Goal: Task Accomplishment & Management: Complete application form

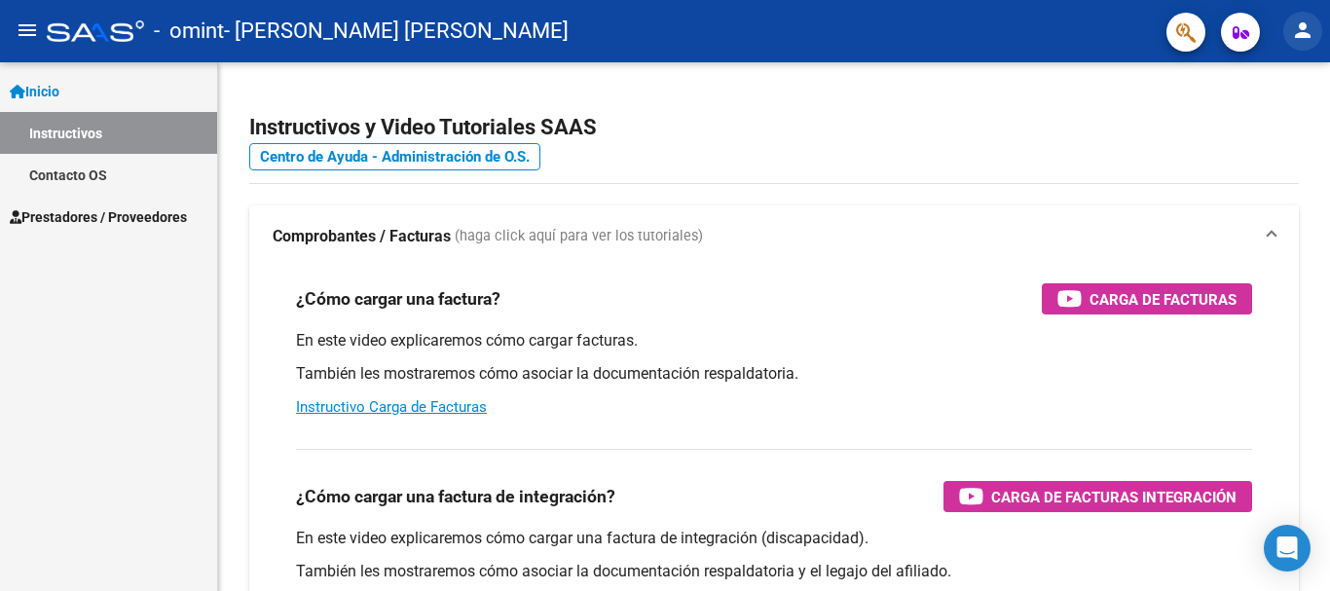
click at [1319, 29] on button "person" at bounding box center [1302, 31] width 39 height 39
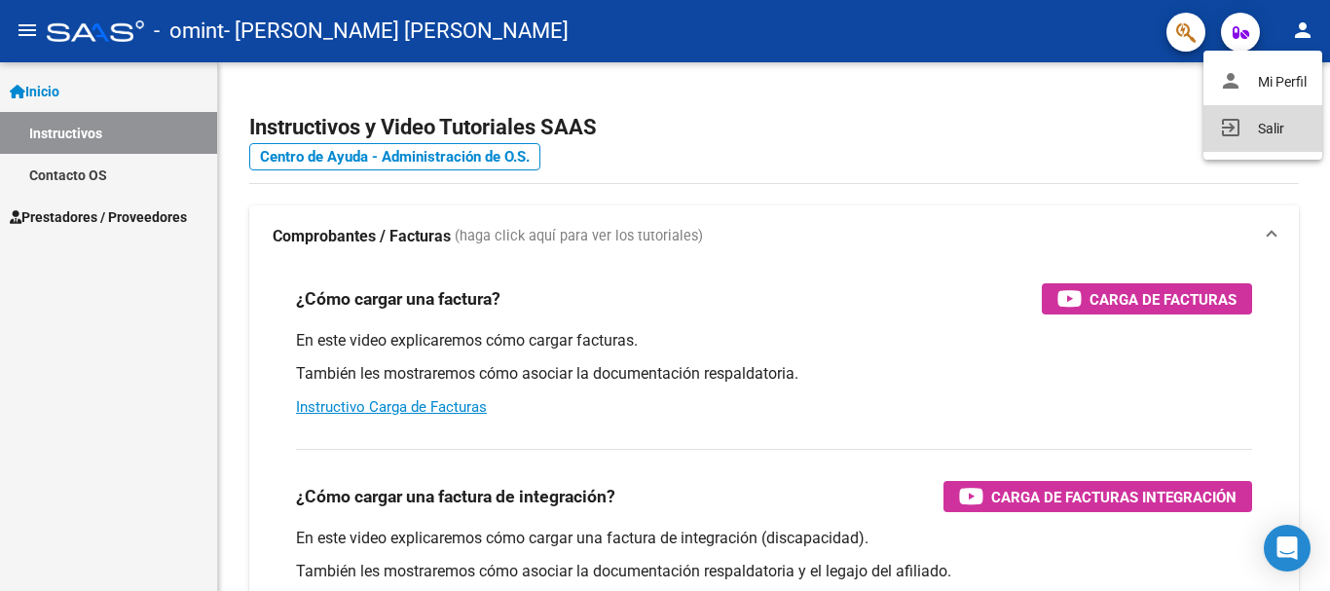
click at [1255, 135] on button "exit_to_app Salir" at bounding box center [1262, 128] width 119 height 47
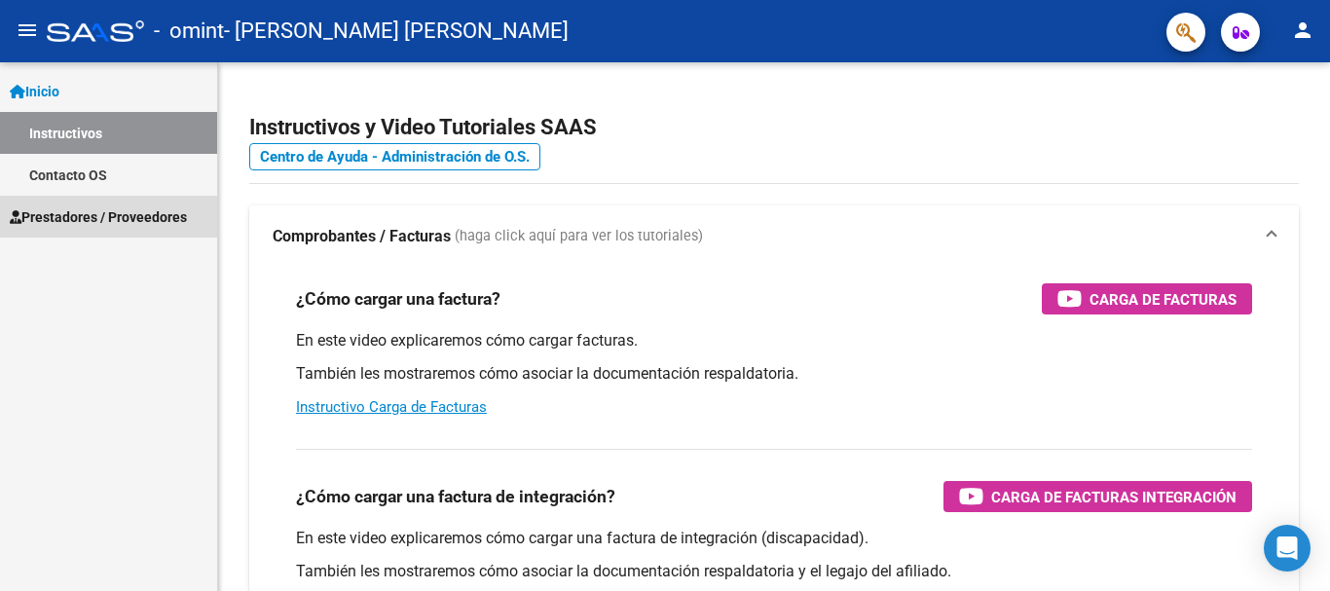
click at [149, 224] on span "Prestadores / Proveedores" at bounding box center [98, 216] width 177 height 21
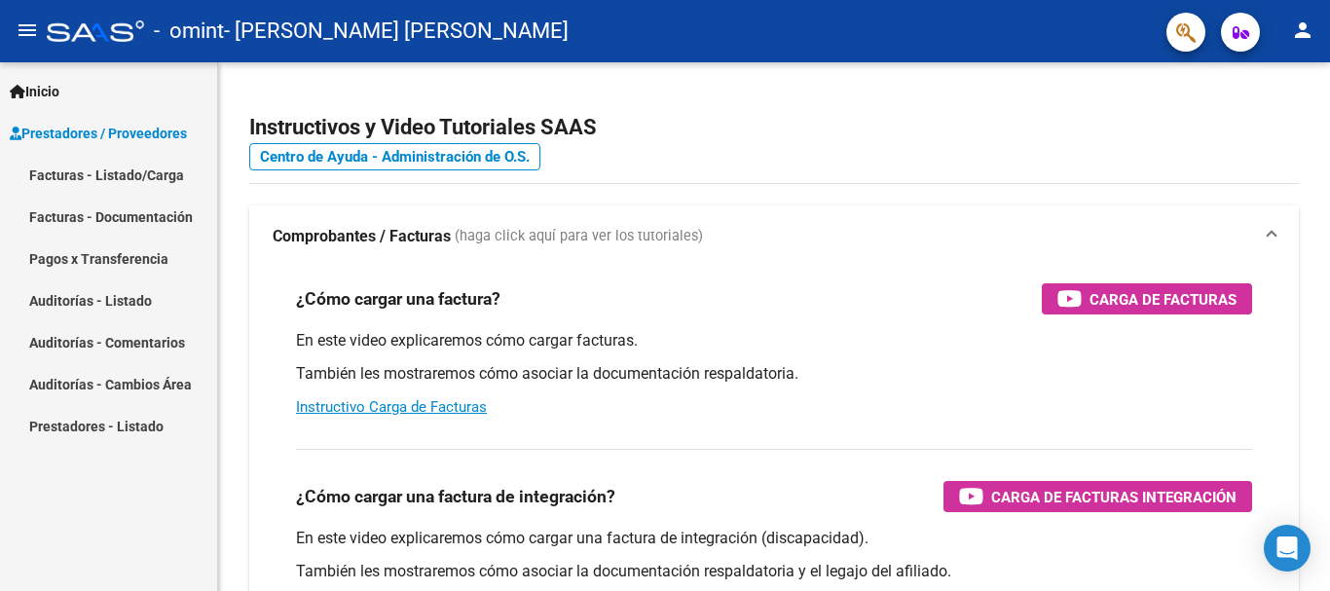
click at [160, 179] on link "Facturas - Listado/Carga" at bounding box center [108, 175] width 217 height 42
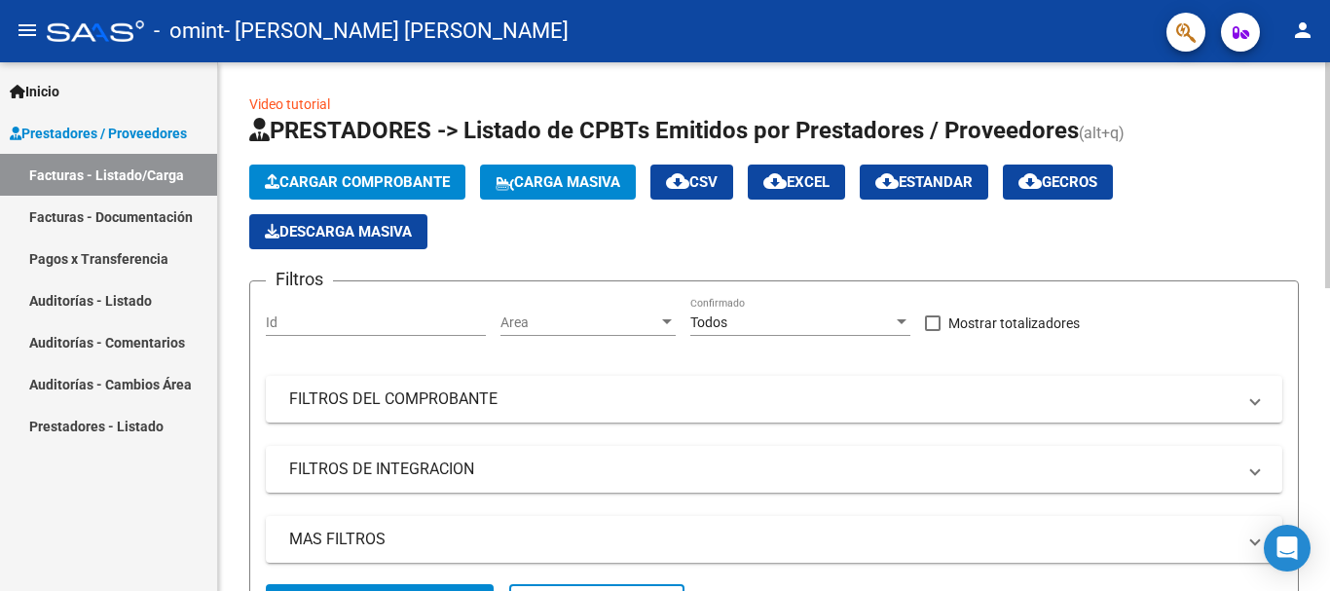
click at [362, 180] on span "Cargar Comprobante" at bounding box center [357, 182] width 185 height 18
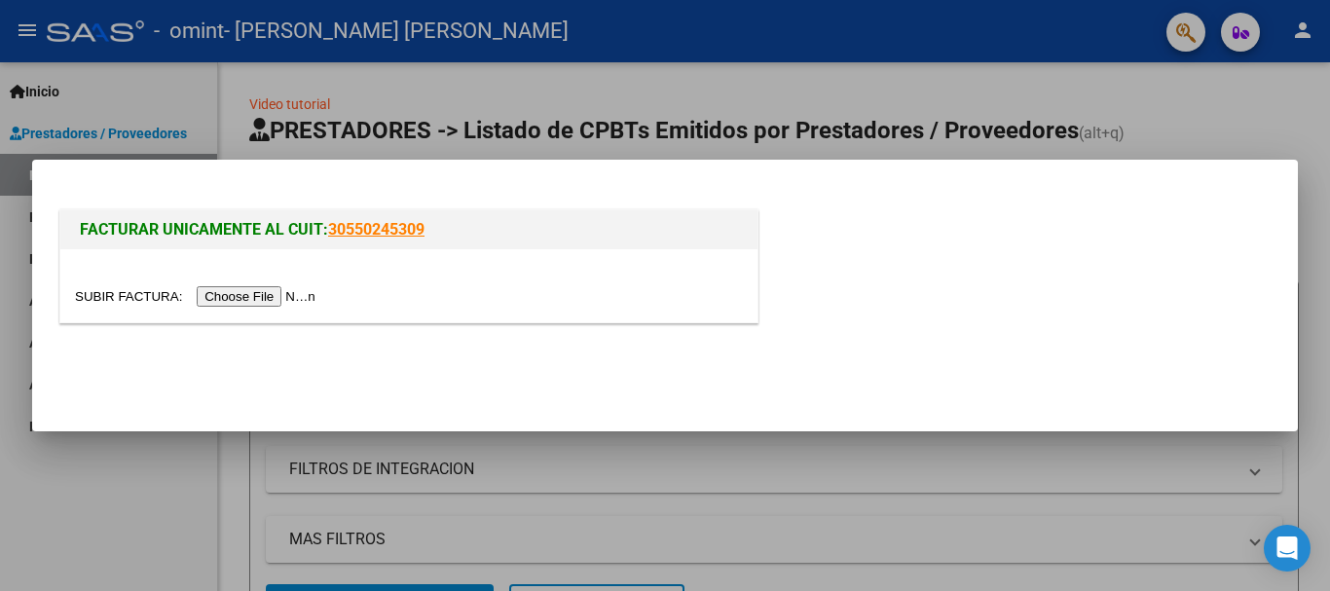
click at [258, 302] on input "file" at bounding box center [198, 296] width 246 height 20
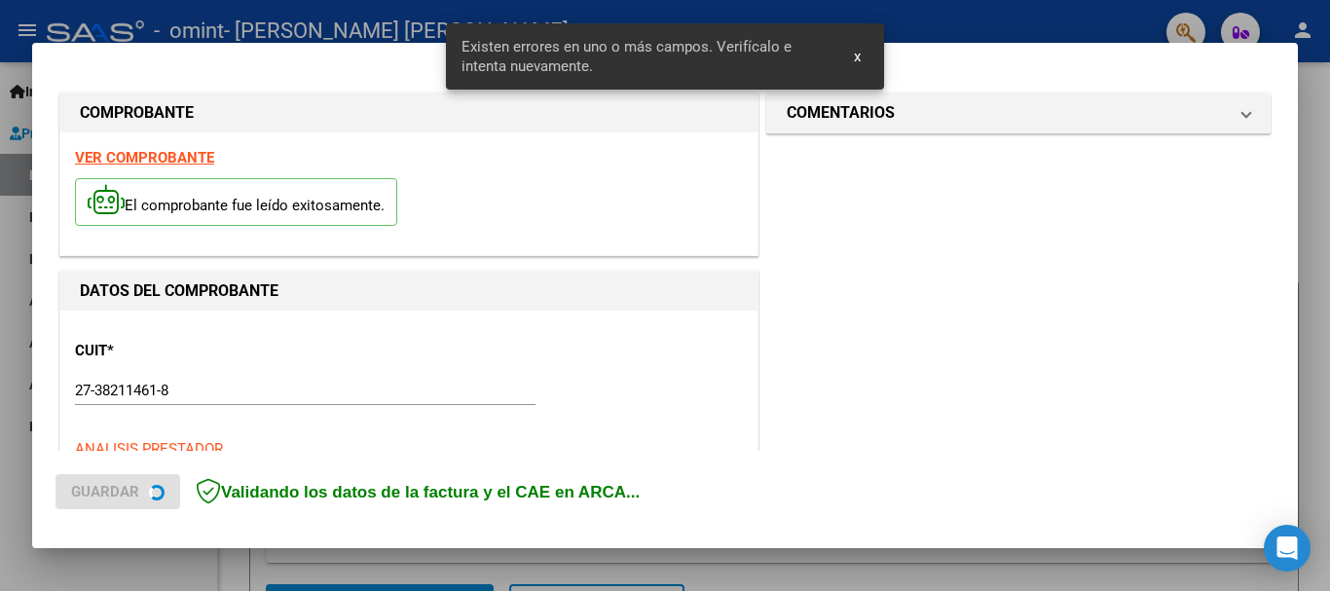
scroll to position [486, 0]
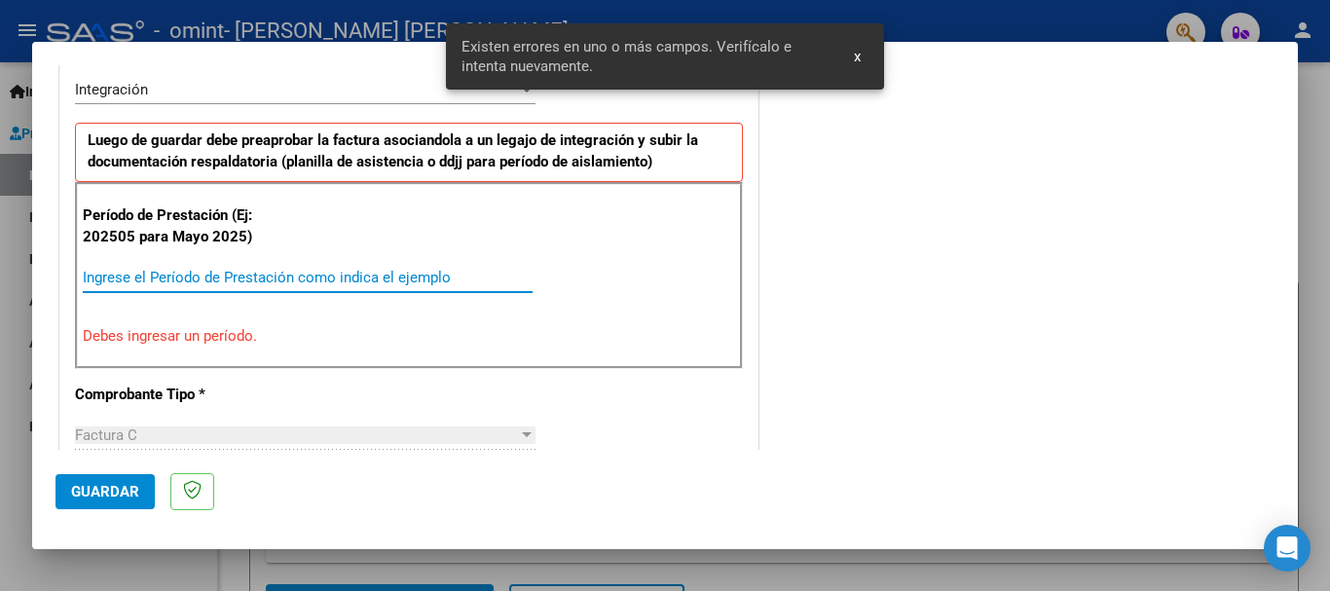
click at [296, 276] on input "Ingrese el Período de Prestación como indica el ejemplo" at bounding box center [308, 278] width 450 height 18
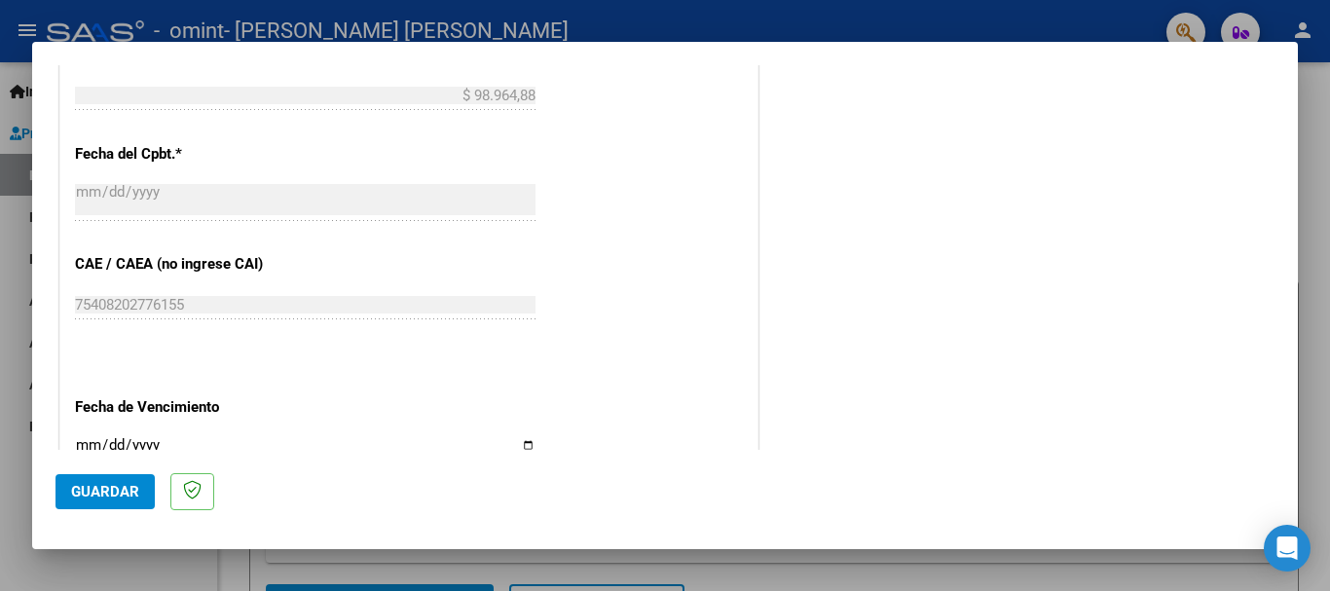
scroll to position [1264, 0]
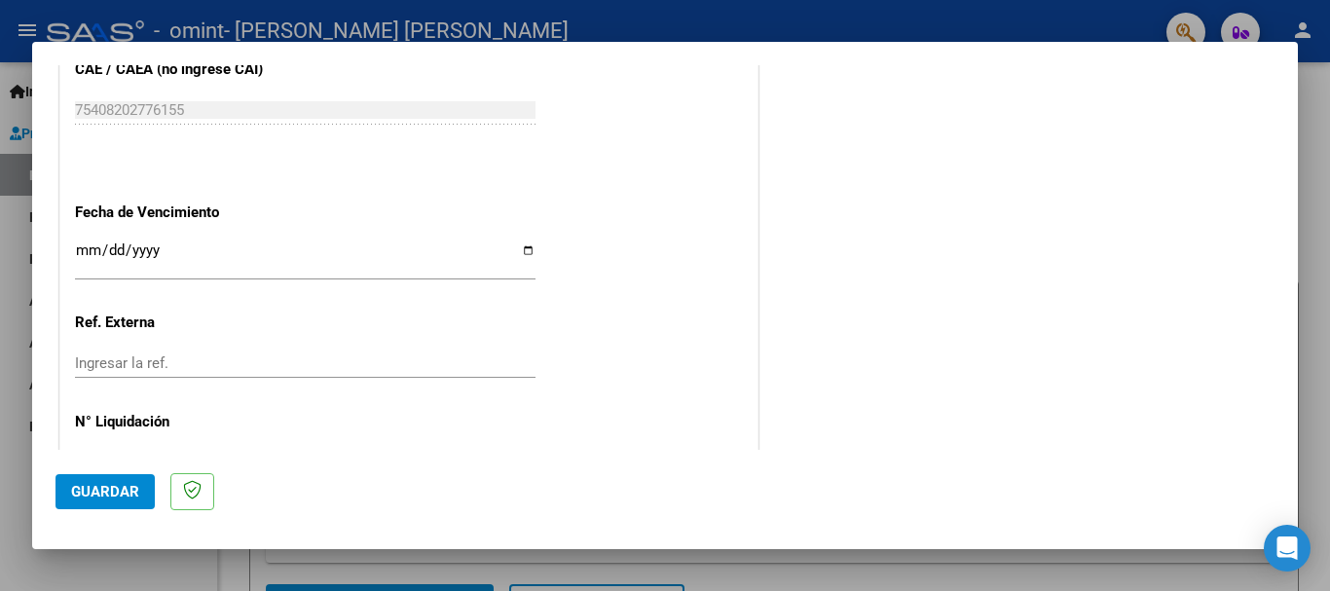
type input "202509"
click at [519, 248] on input "Ingresar la fecha" at bounding box center [305, 257] width 460 height 31
type input "[DATE]"
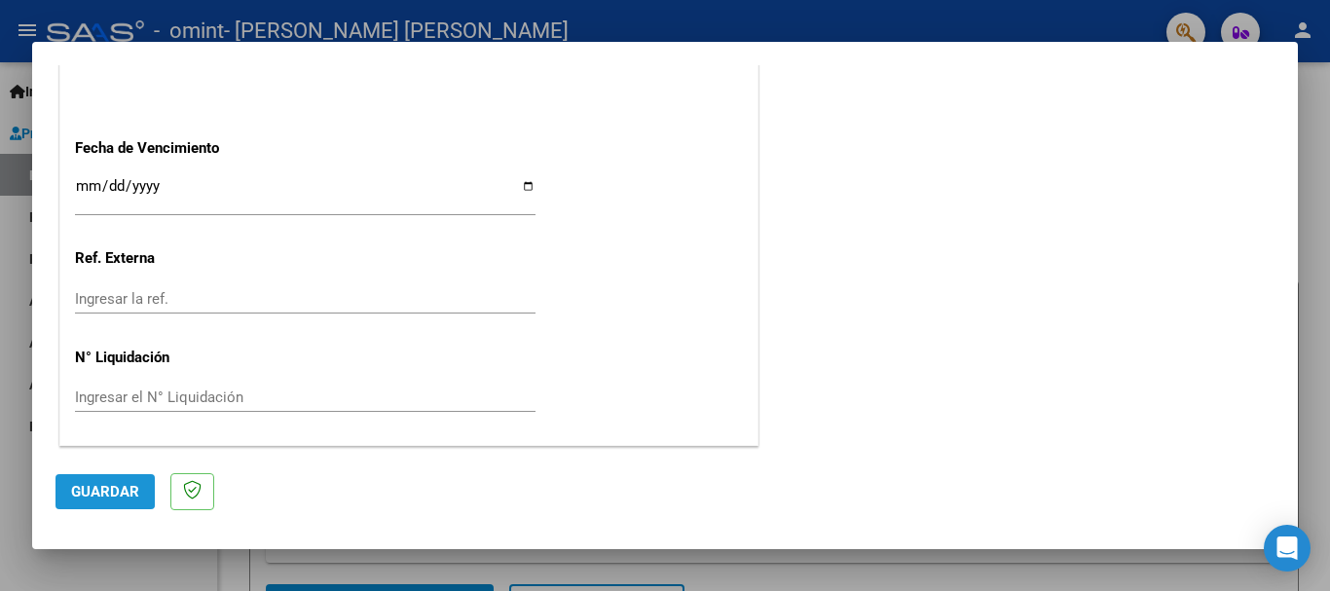
click at [97, 487] on span "Guardar" at bounding box center [105, 492] width 68 height 18
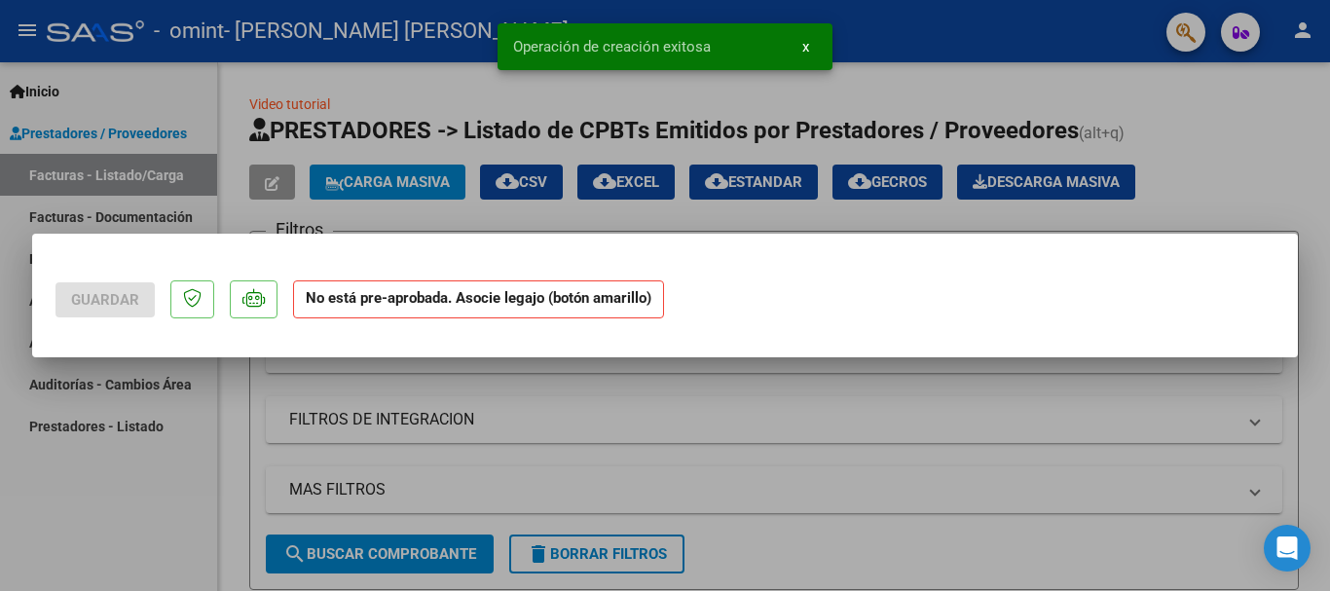
scroll to position [0, 0]
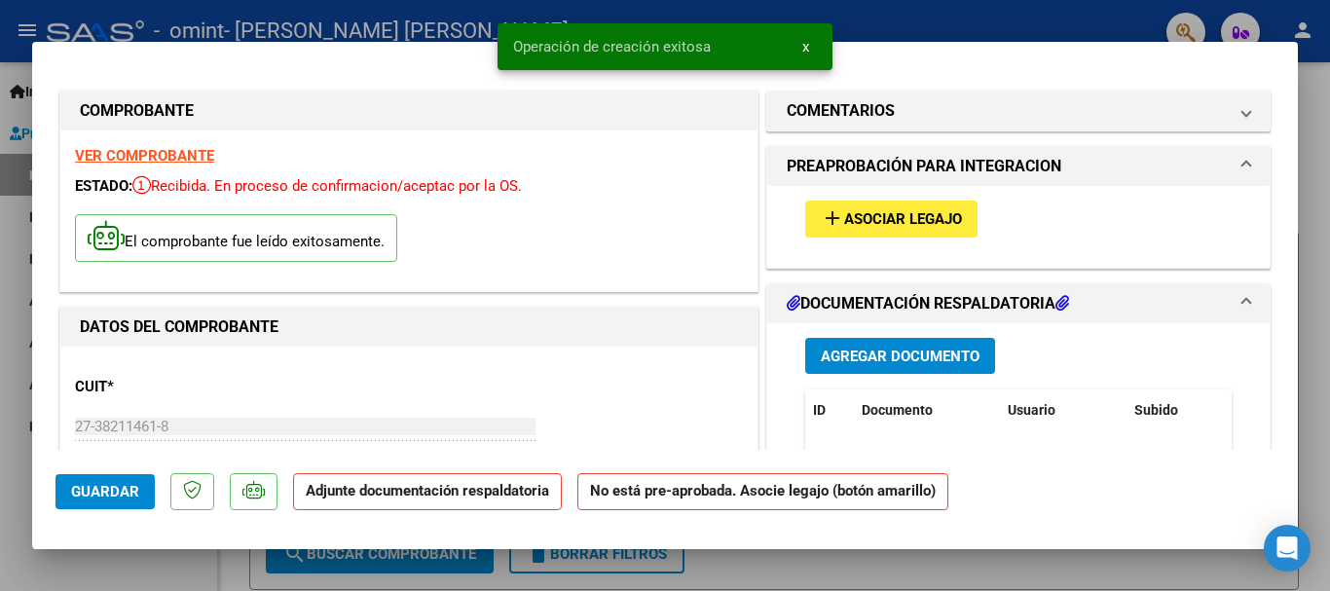
click at [875, 347] on span "Agregar Documento" at bounding box center [900, 356] width 159 height 18
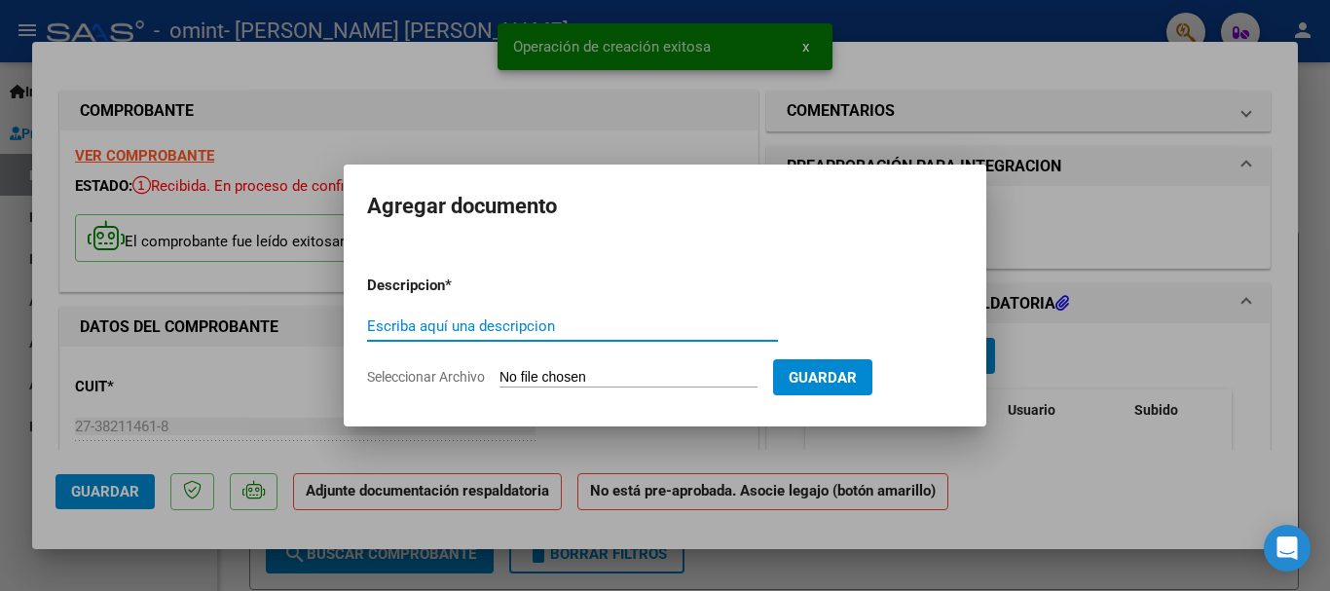
click at [620, 327] on input "Escriba aquí una descripcion" at bounding box center [572, 326] width 411 height 18
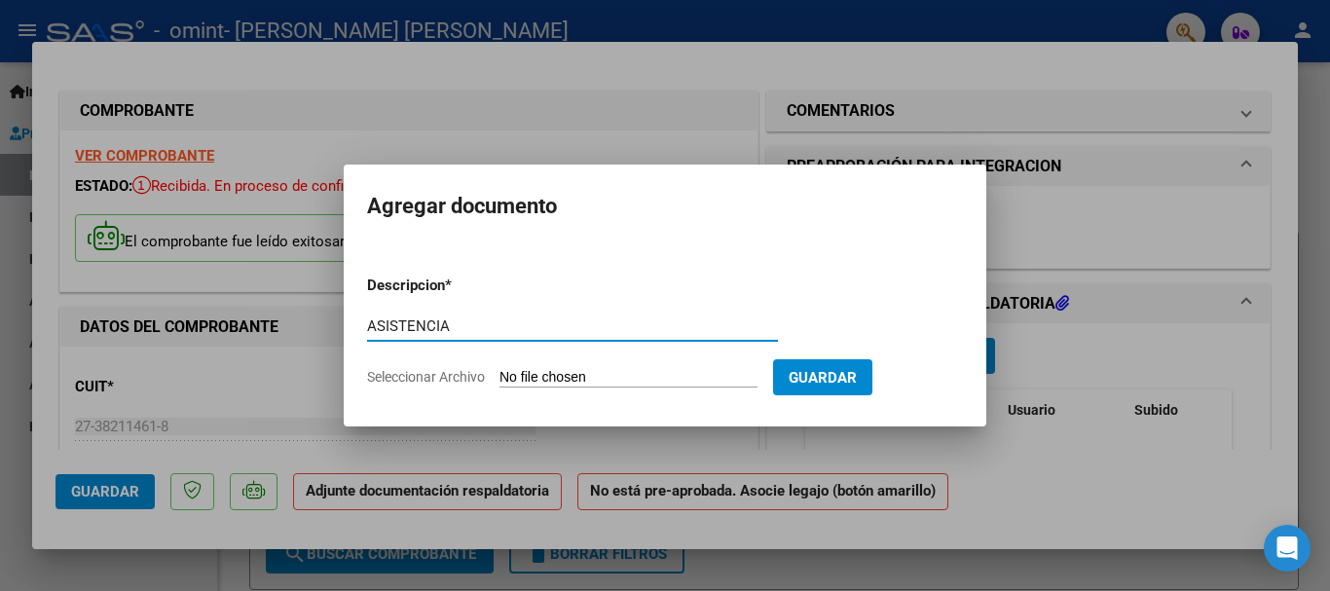
type input "ASISTENCIA"
click at [637, 373] on input "Seleccionar Archivo" at bounding box center [628, 378] width 258 height 18
type input "C:\fakepath\ASISTENCIA [PERSON_NAME] [DATE].pdf"
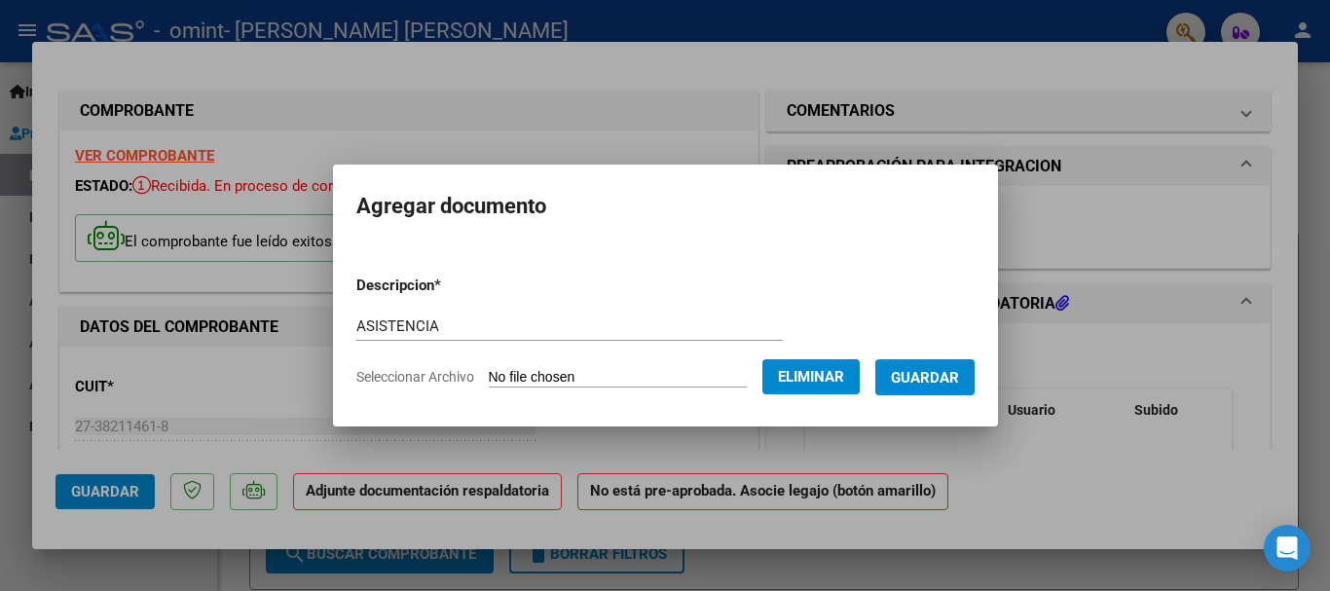
click at [943, 385] on span "Guardar" at bounding box center [925, 378] width 68 height 18
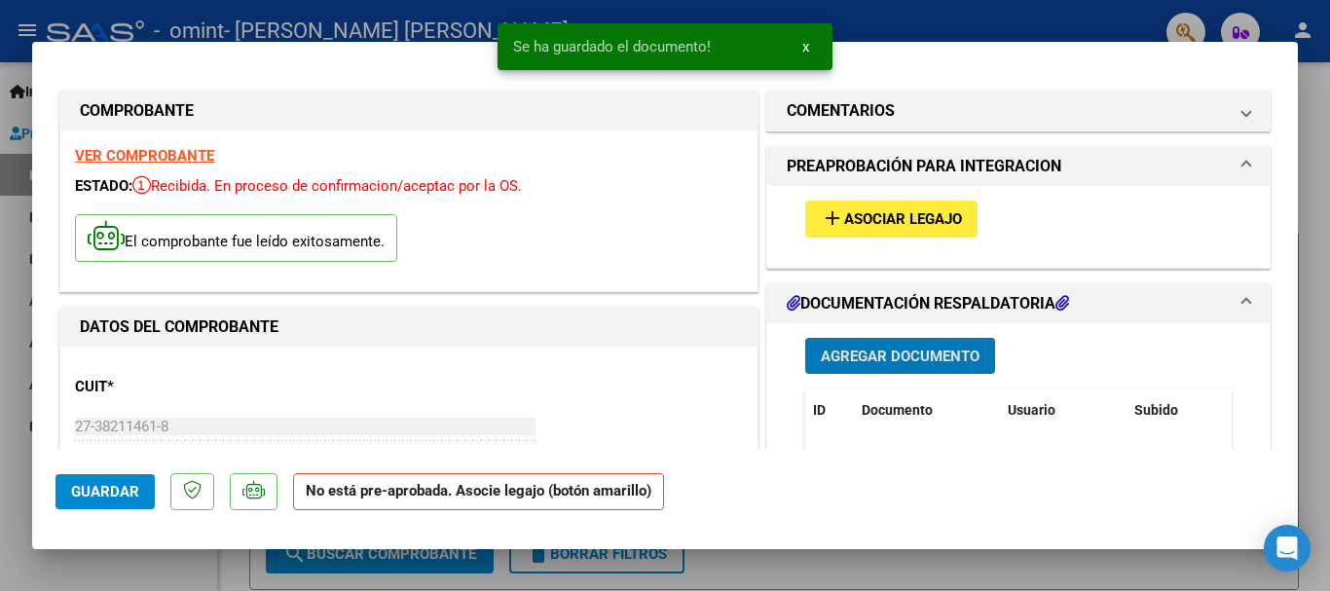
click at [860, 209] on span "add Asociar Legajo" at bounding box center [891, 218] width 141 height 18
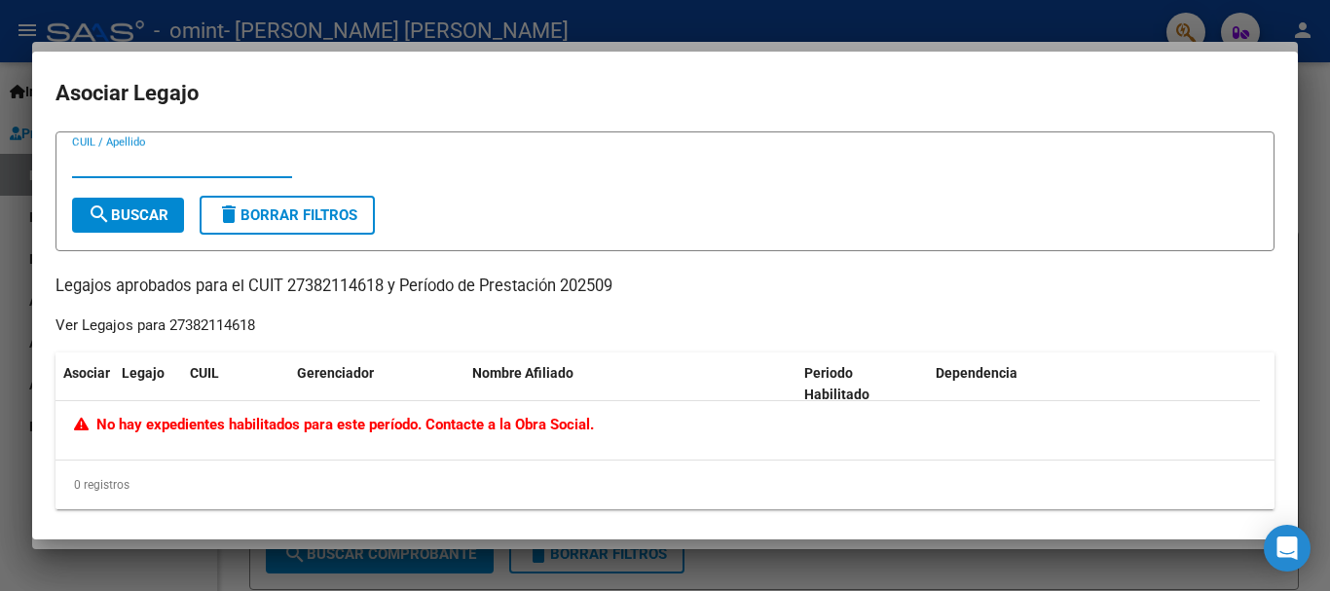
click at [1053, 116] on mat-dialog-container "Asociar Legajo CUIL / Apellido search Buscar delete Borrar Filtros Legajos apro…" at bounding box center [664, 296] width 1265 height 488
click at [1128, 580] on div at bounding box center [665, 295] width 1330 height 591
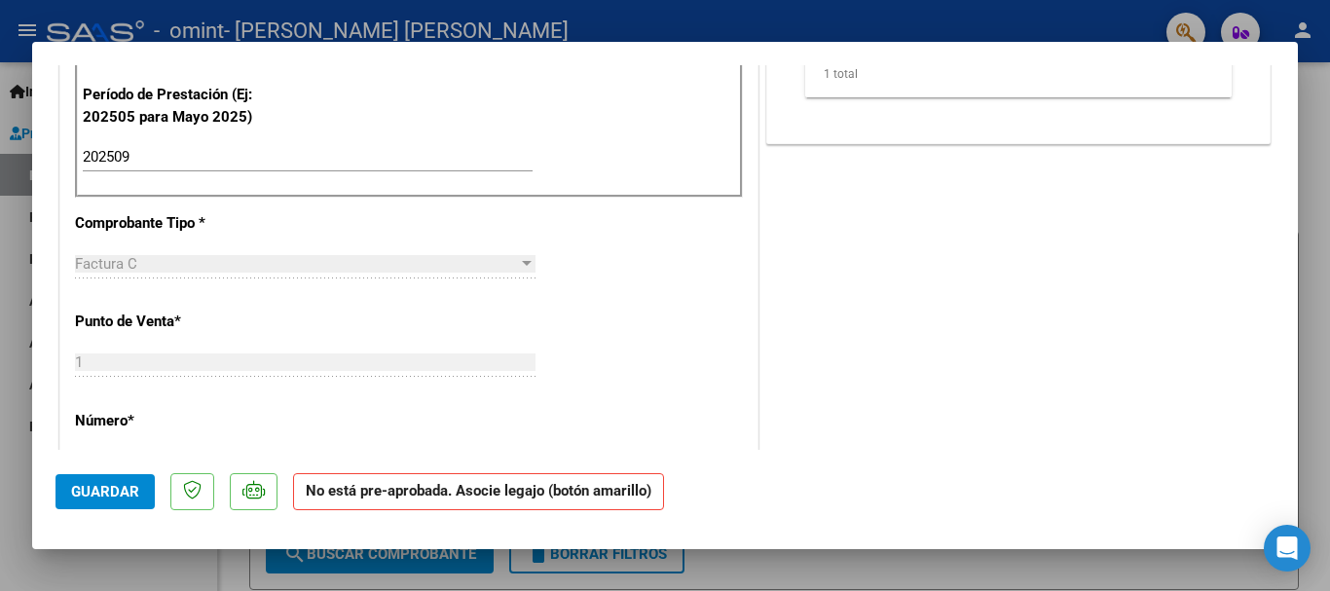
scroll to position [292, 0]
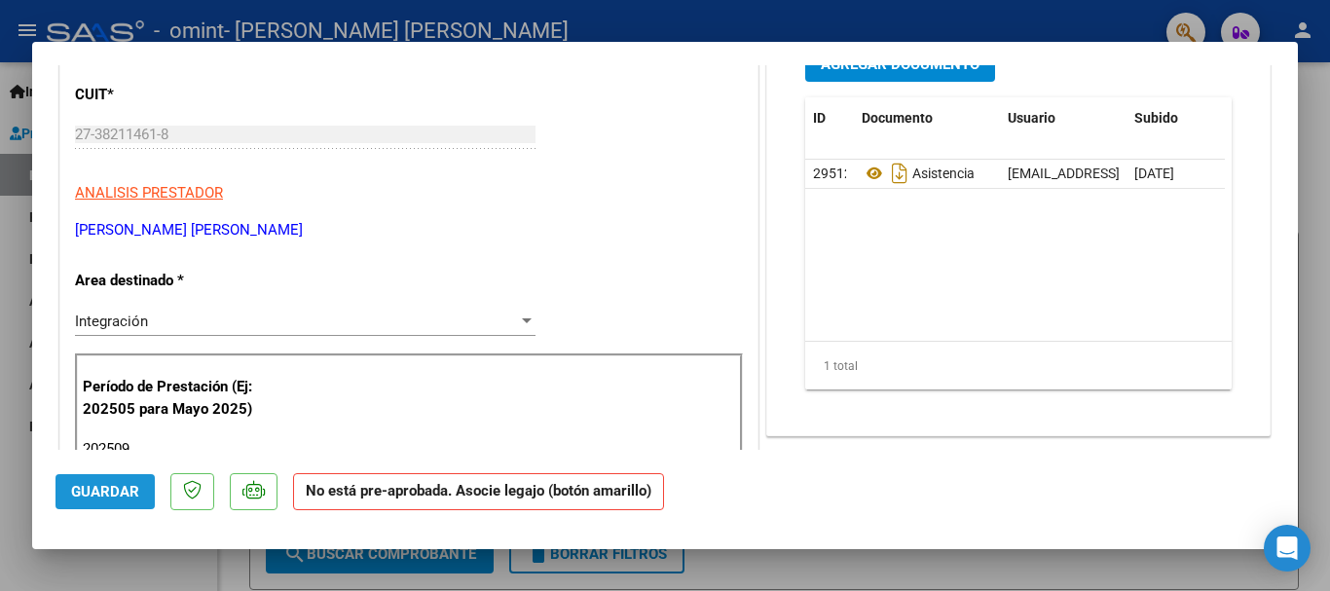
click at [84, 486] on span "Guardar" at bounding box center [105, 492] width 68 height 18
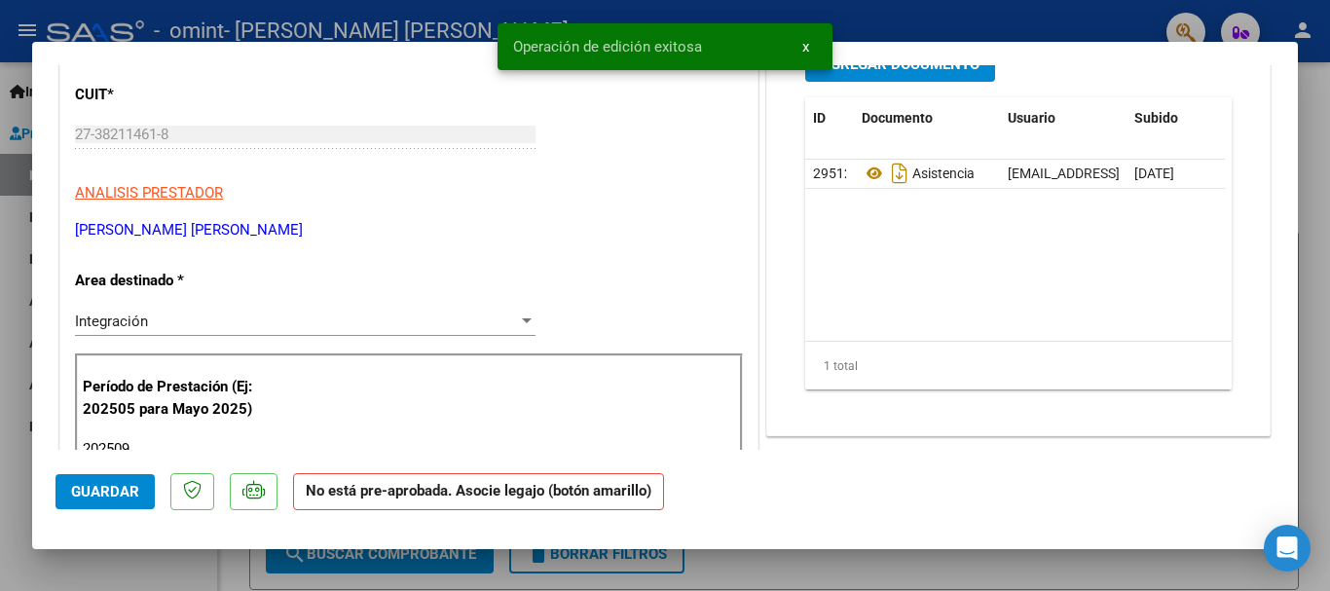
scroll to position [97, 0]
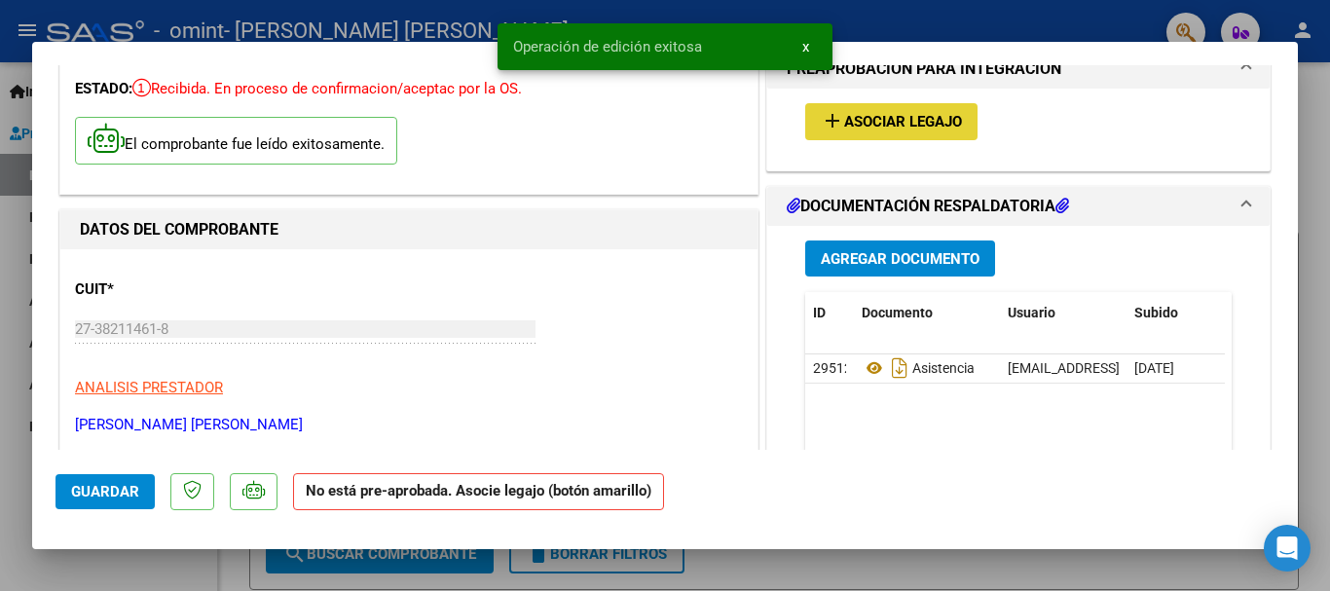
click at [876, 116] on span "Asociar Legajo" at bounding box center [903, 123] width 118 height 18
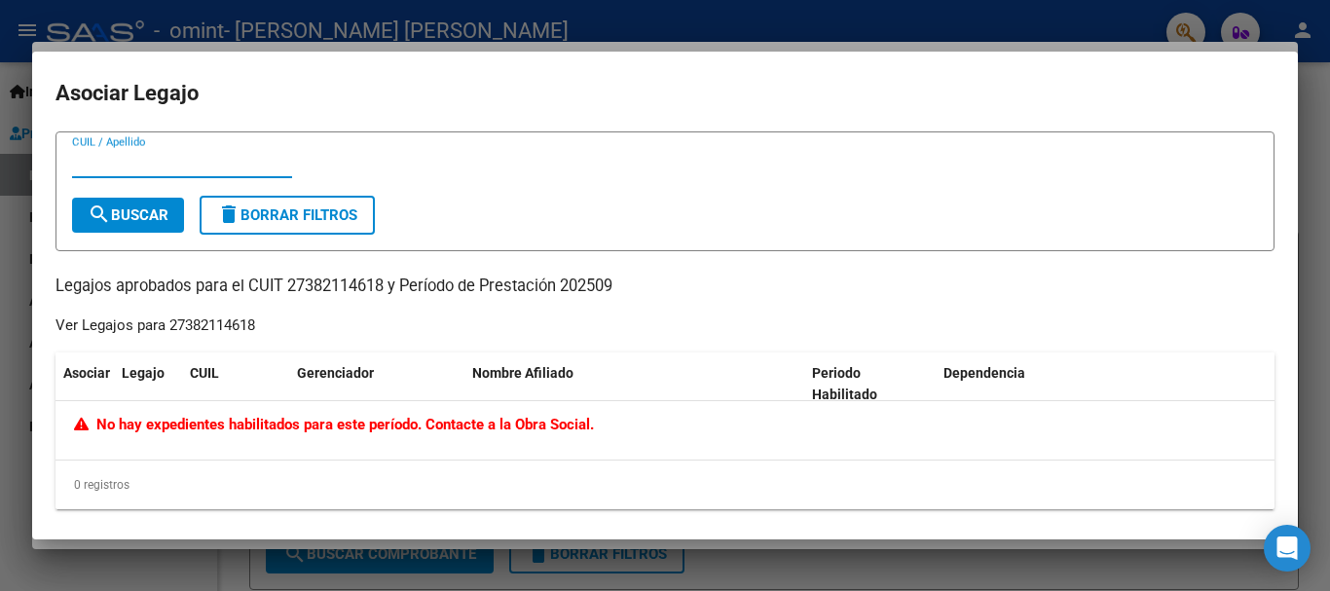
click at [1306, 98] on div at bounding box center [665, 295] width 1330 height 591
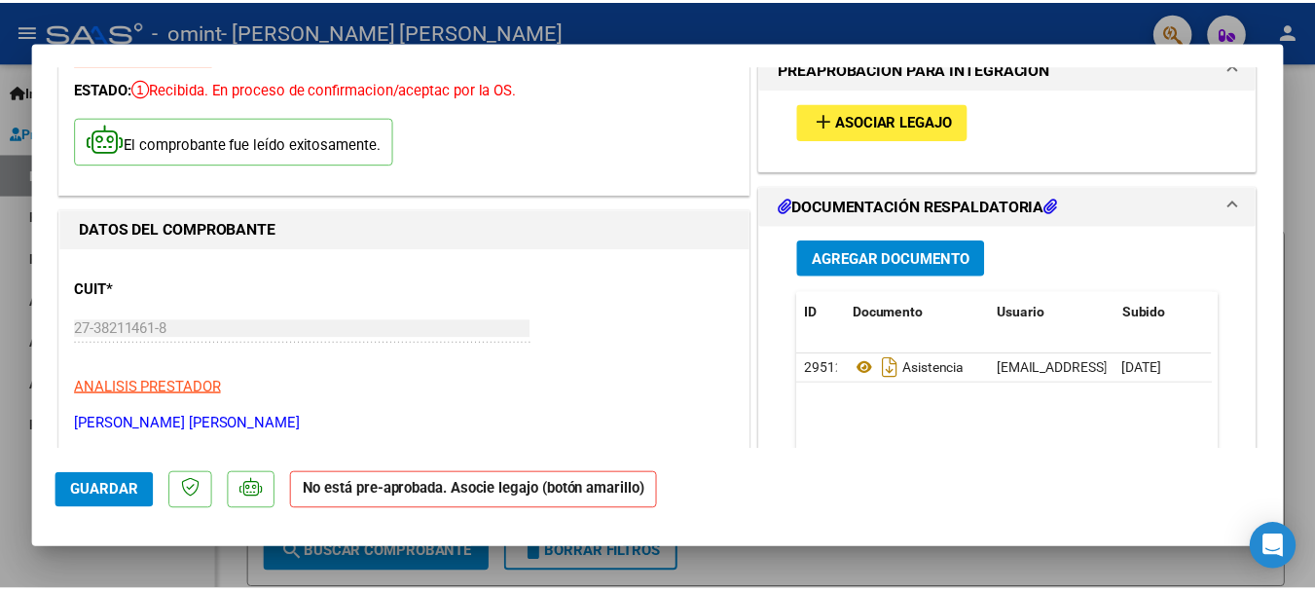
scroll to position [0, 0]
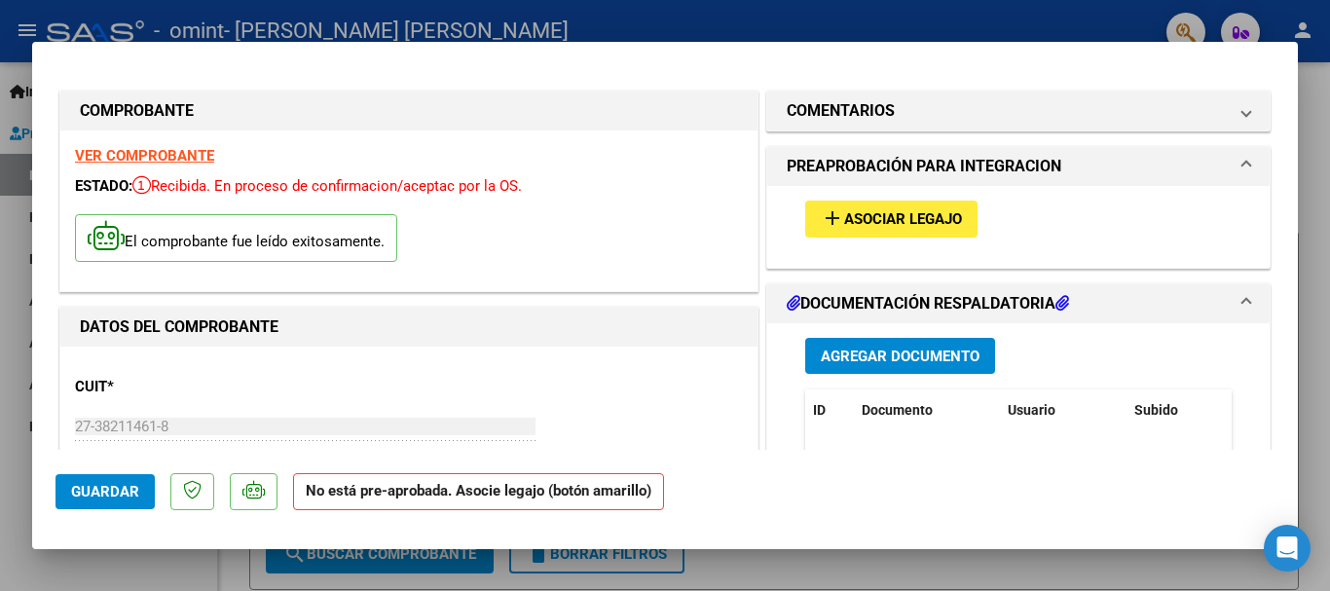
click at [1093, 11] on div at bounding box center [665, 295] width 1330 height 591
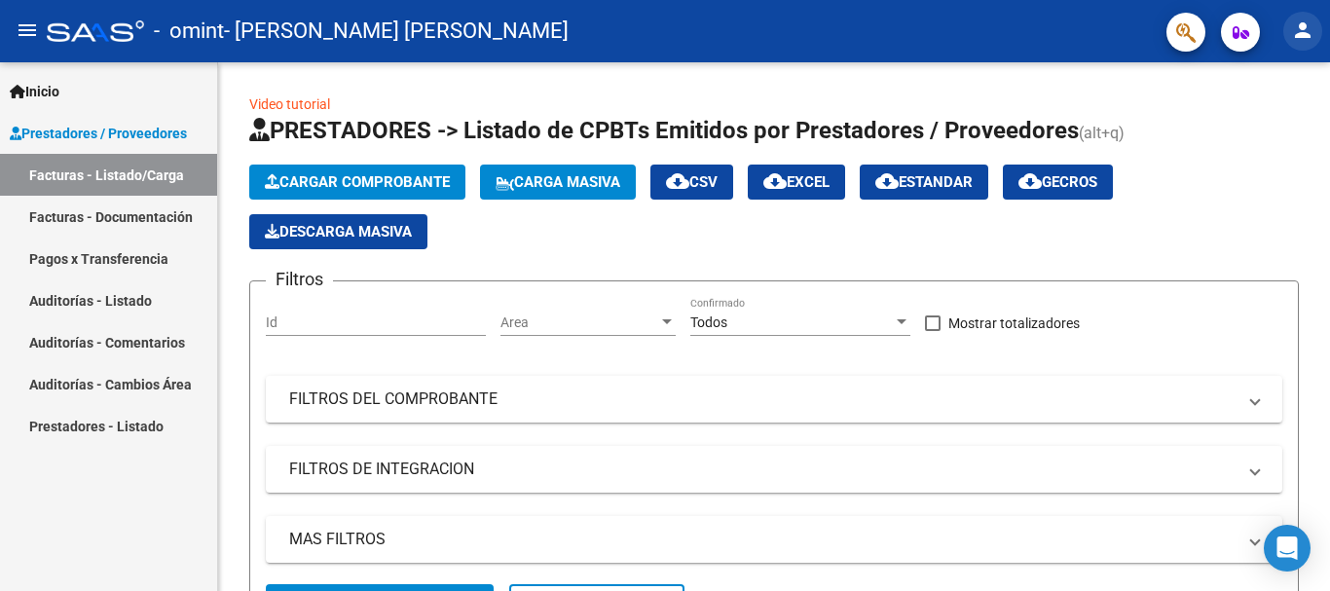
click at [1318, 37] on button "person" at bounding box center [1302, 31] width 39 height 39
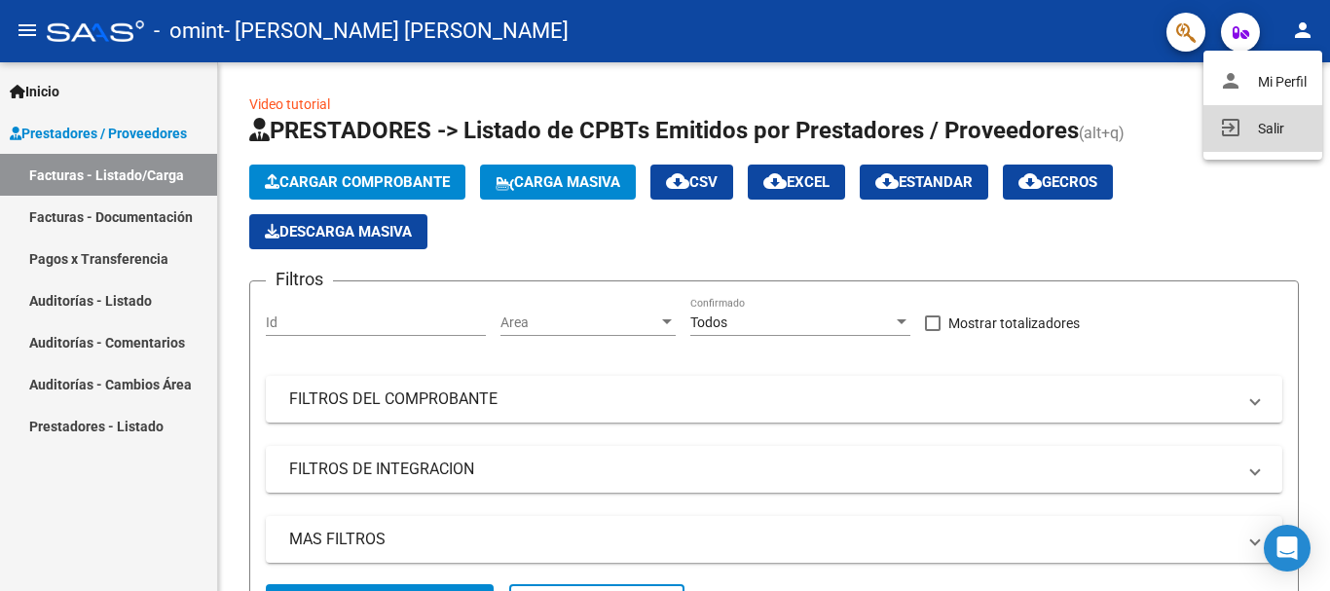
click at [1235, 134] on mat-icon "exit_to_app" at bounding box center [1230, 127] width 23 height 23
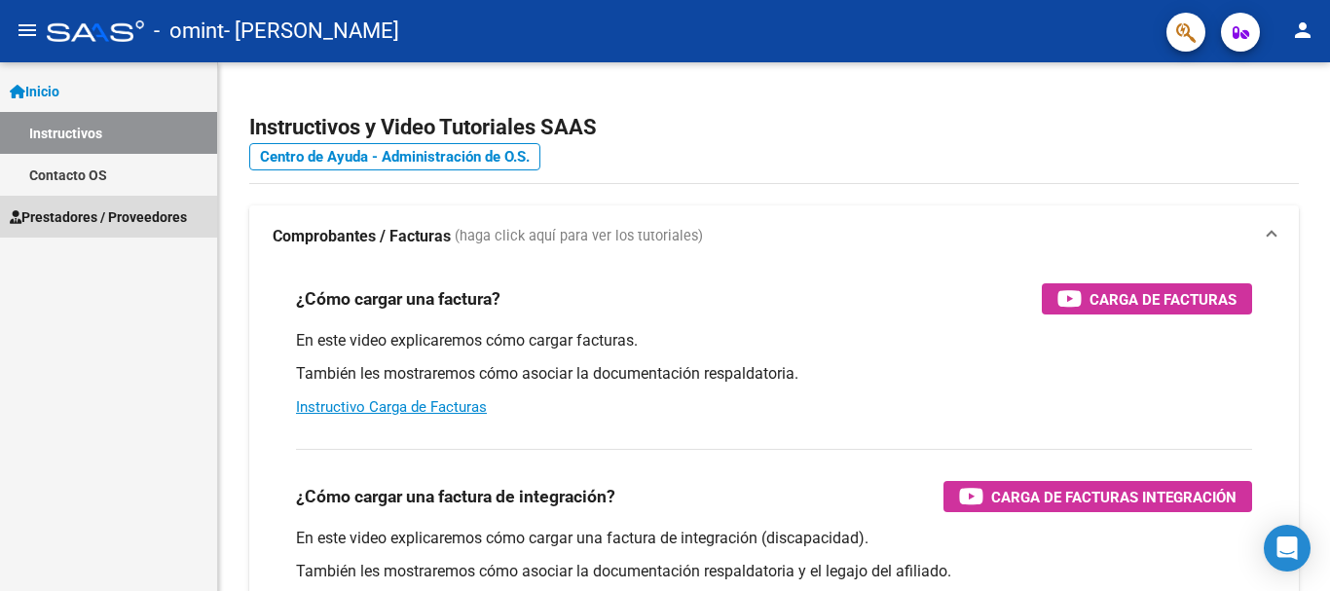
click at [136, 217] on span "Prestadores / Proveedores" at bounding box center [98, 216] width 177 height 21
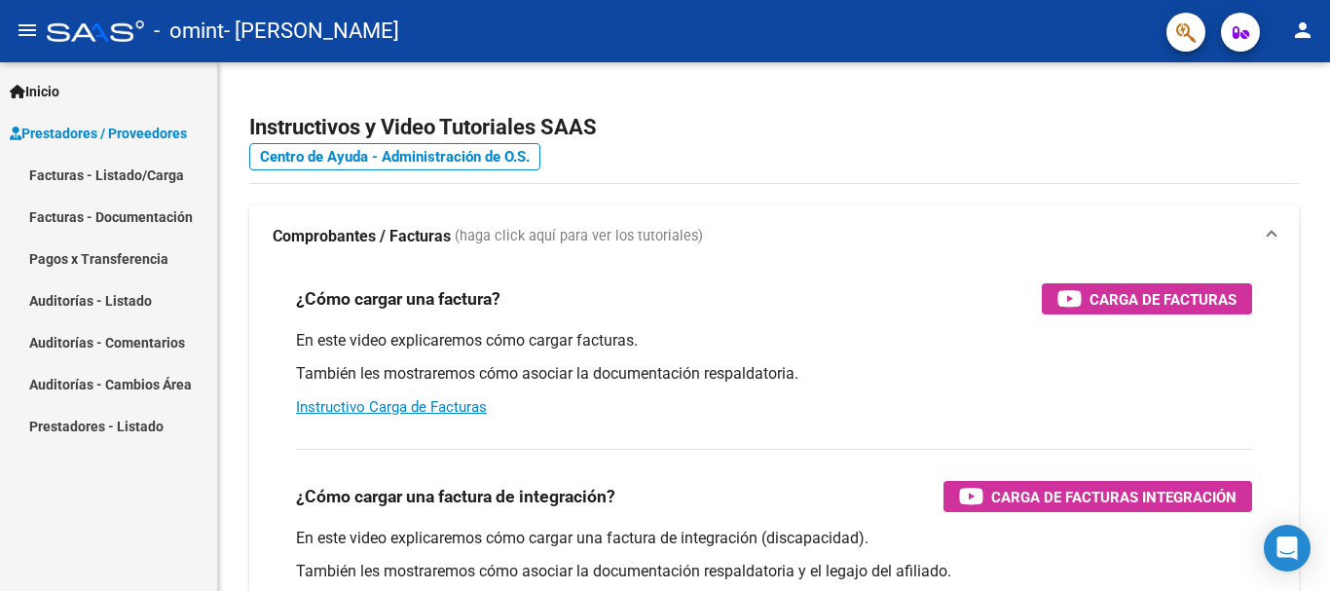
click at [164, 135] on span "Prestadores / Proveedores" at bounding box center [98, 133] width 177 height 21
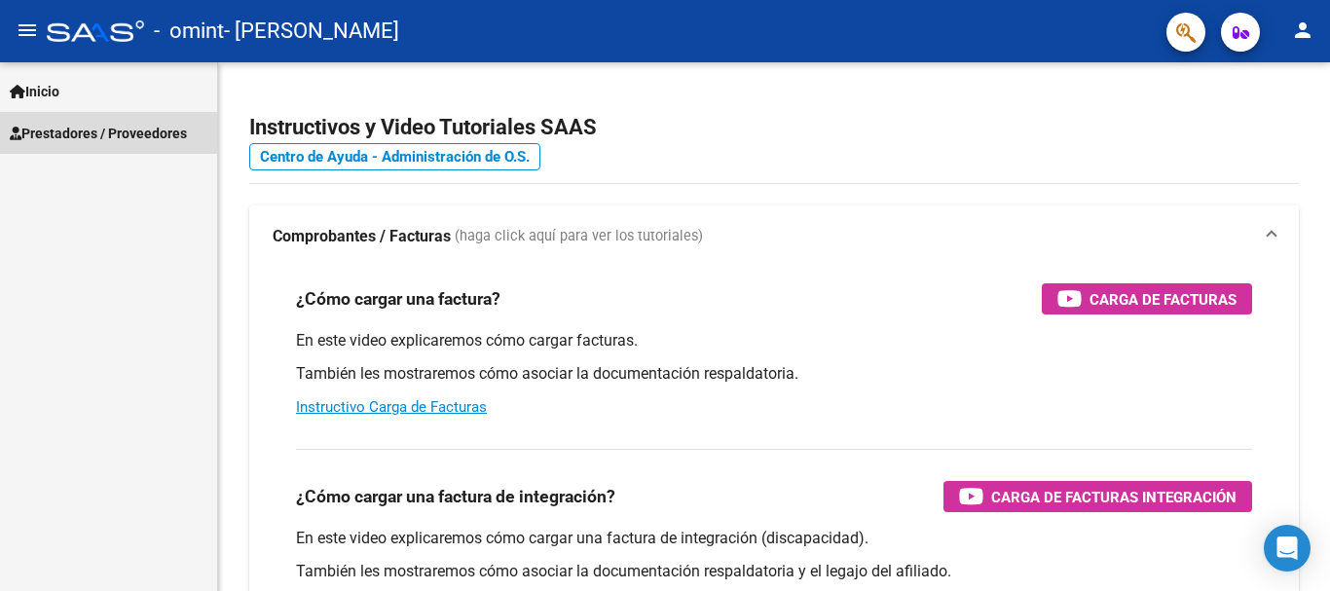
click at [164, 135] on span "Prestadores / Proveedores" at bounding box center [98, 133] width 177 height 21
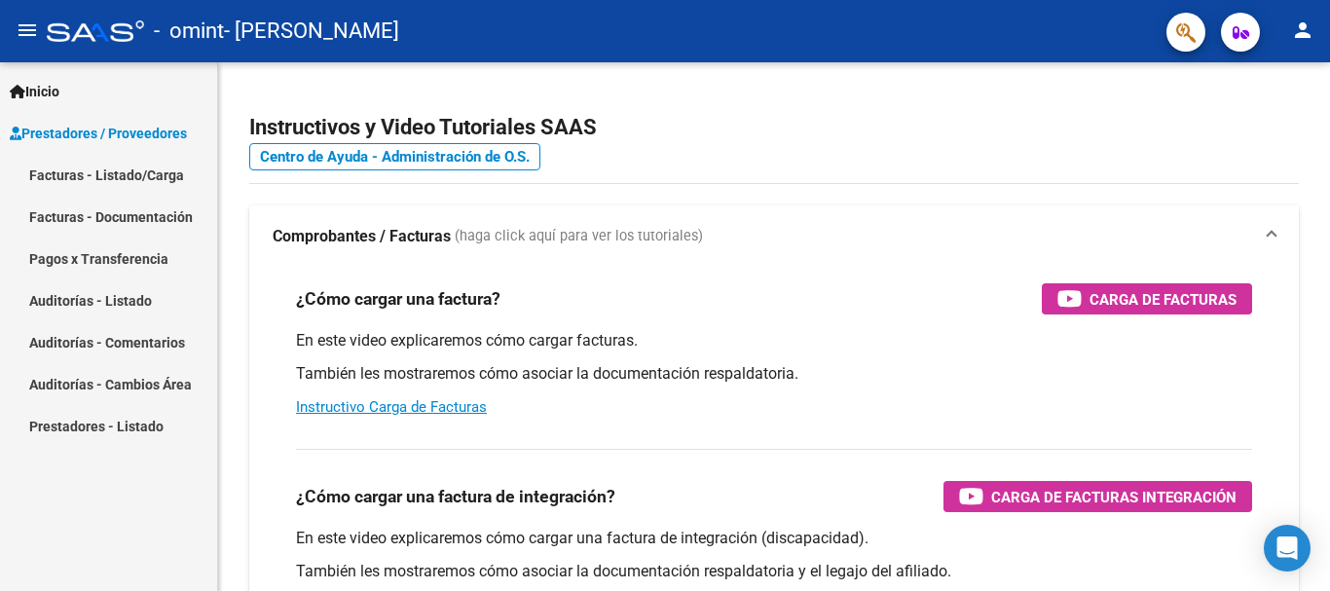
click at [151, 170] on link "Facturas - Listado/Carga" at bounding box center [108, 175] width 217 height 42
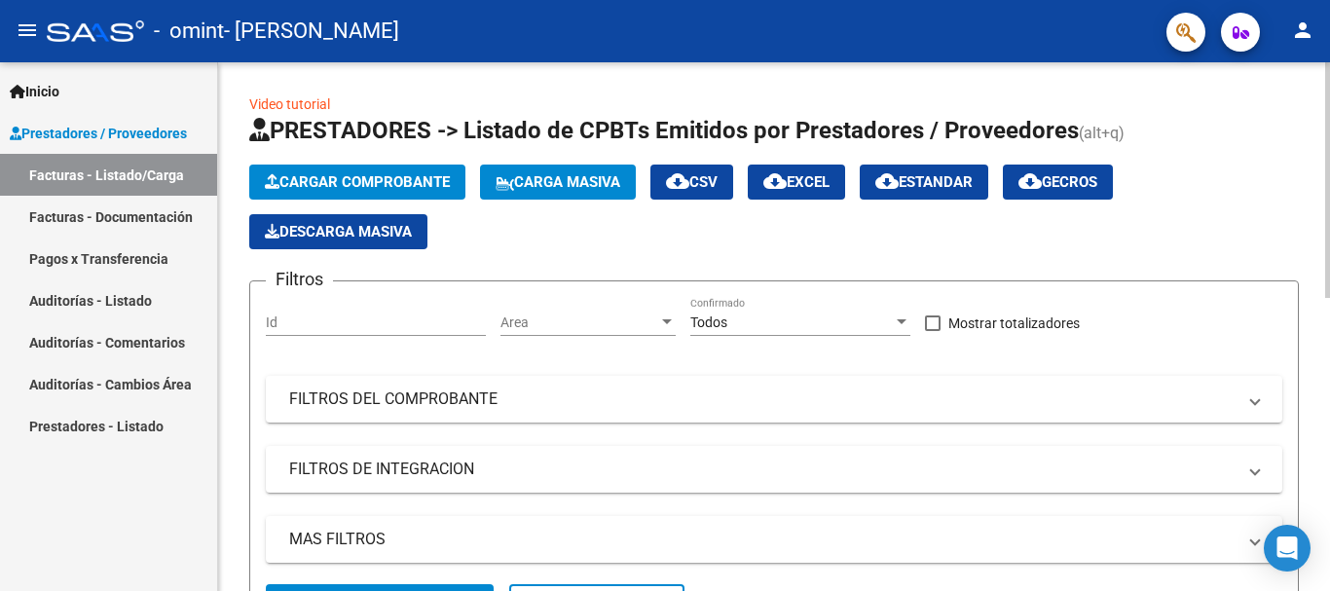
click at [360, 180] on span "Cargar Comprobante" at bounding box center [357, 182] width 185 height 18
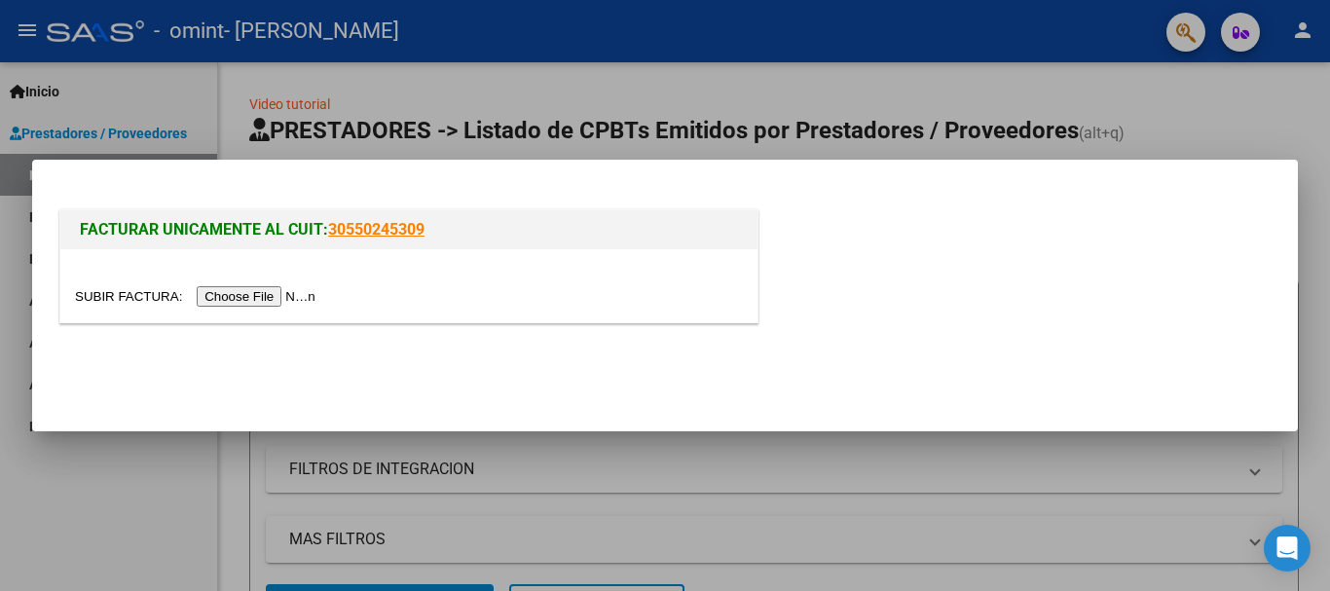
click at [235, 304] on input "file" at bounding box center [198, 296] width 246 height 20
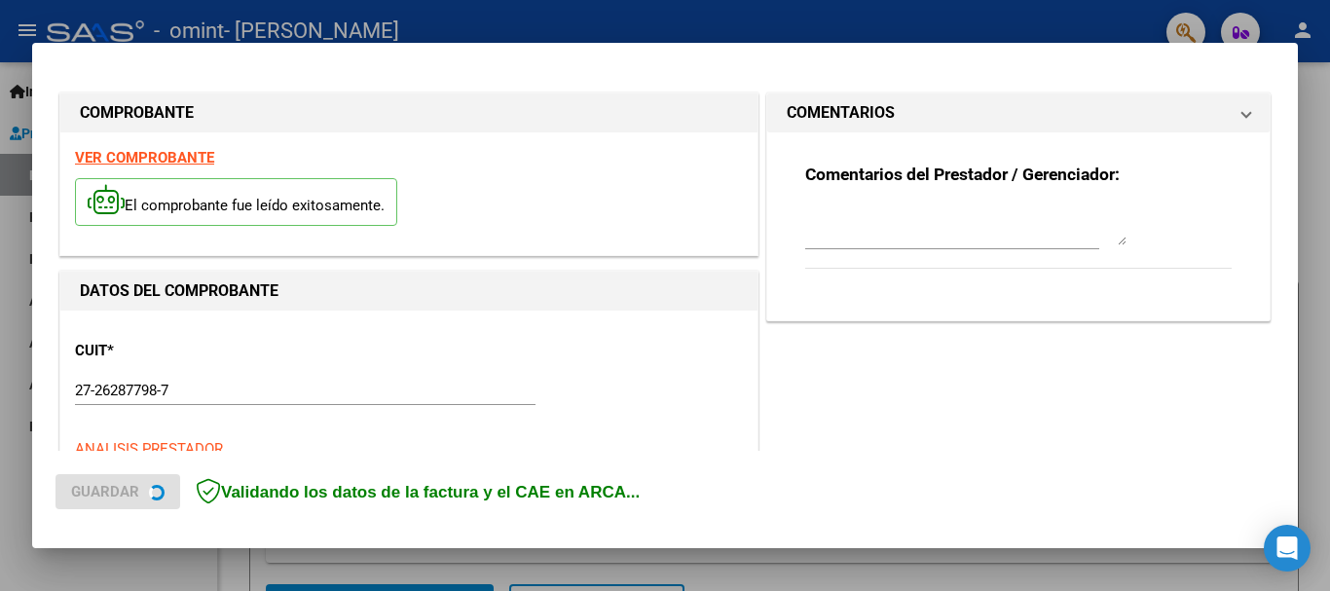
scroll to position [486, 0]
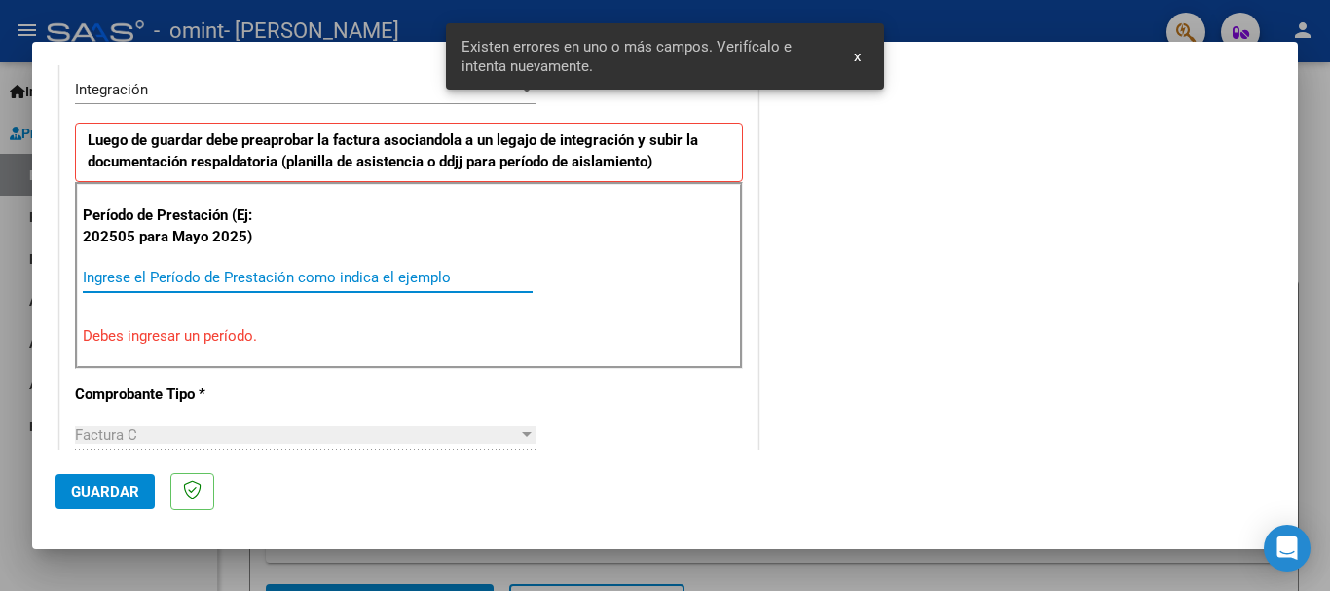
click at [386, 278] on input "Ingrese el Período de Prestación como indica el ejemplo" at bounding box center [308, 278] width 450 height 18
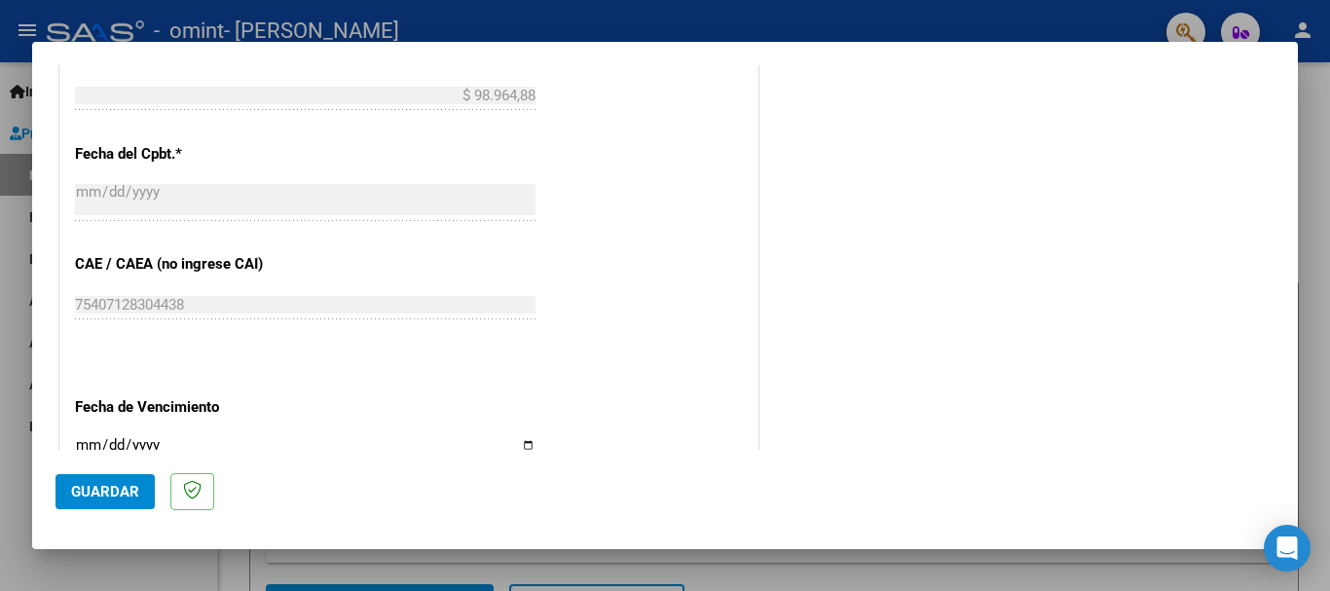
scroll to position [1264, 0]
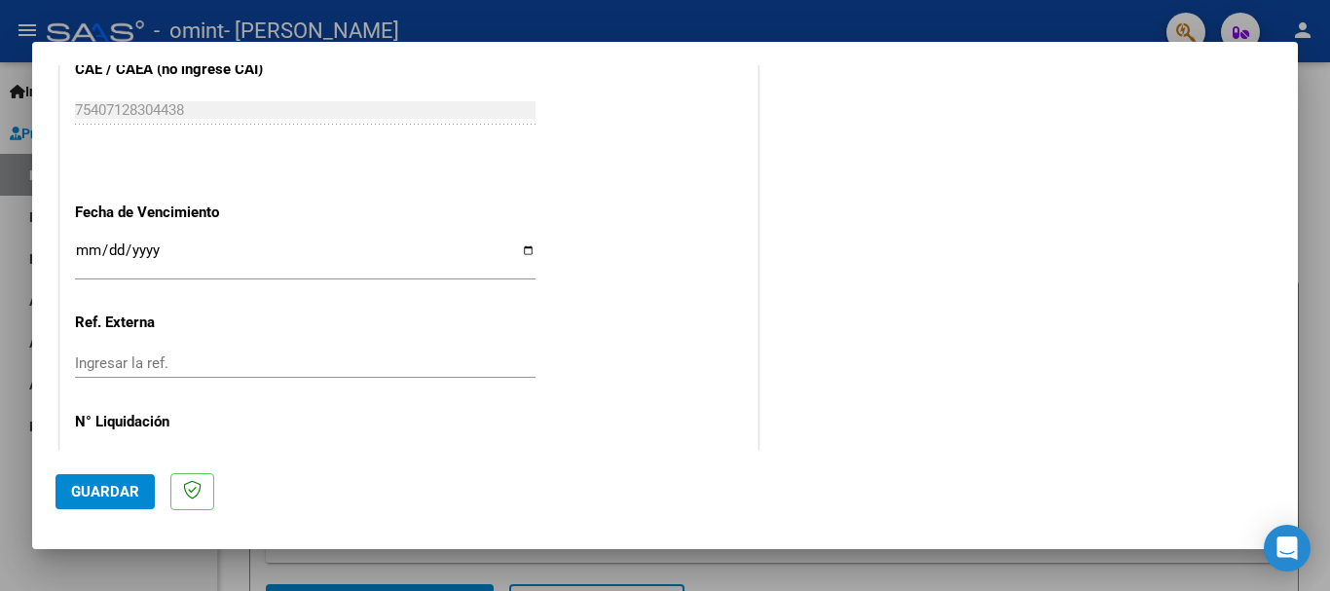
type input "202509"
click at [524, 250] on input "Ingresar la fecha" at bounding box center [305, 257] width 460 height 31
type input "[DATE]"
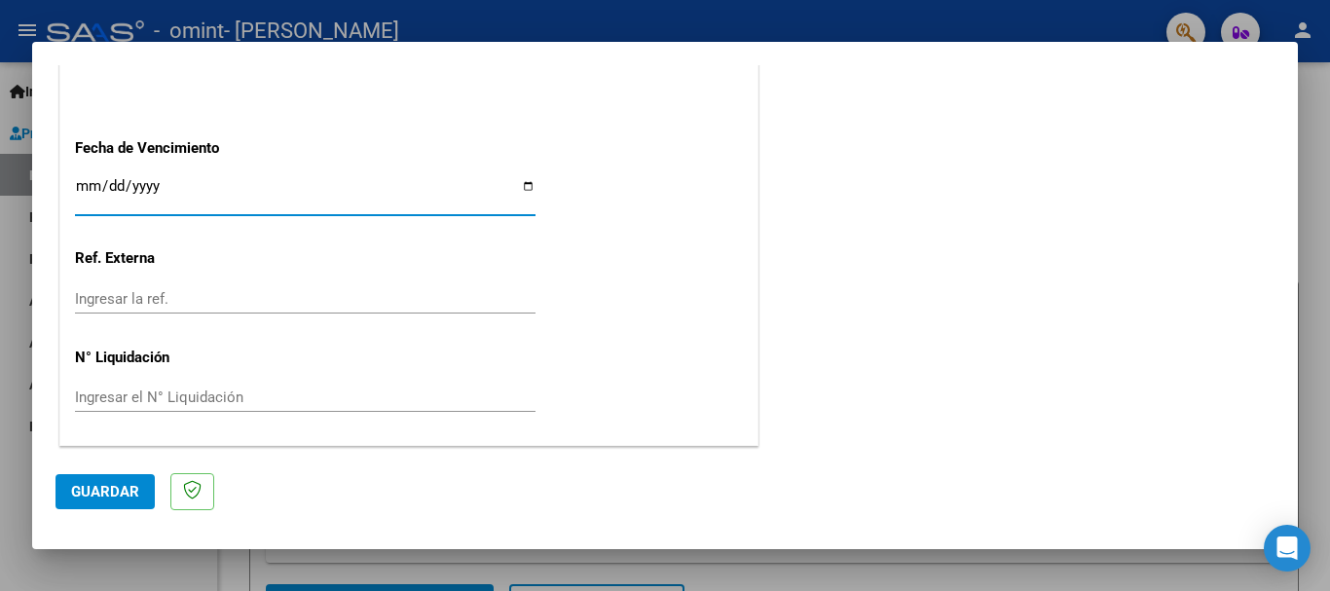
click at [109, 484] on span "Guardar" at bounding box center [105, 492] width 68 height 18
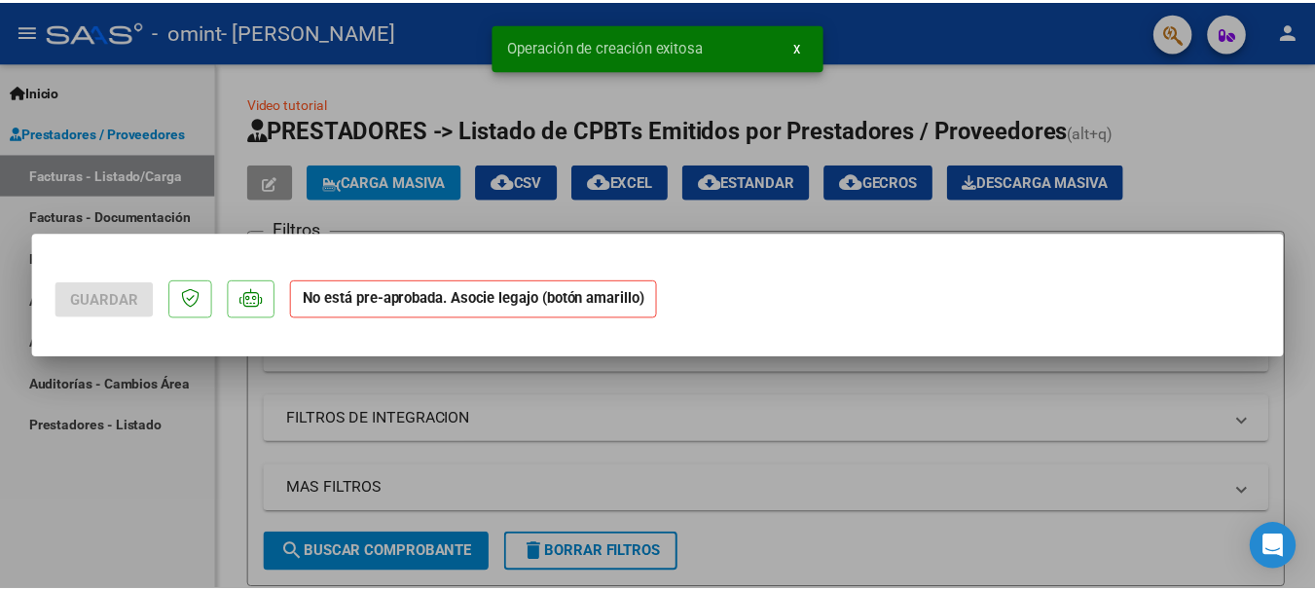
scroll to position [0, 0]
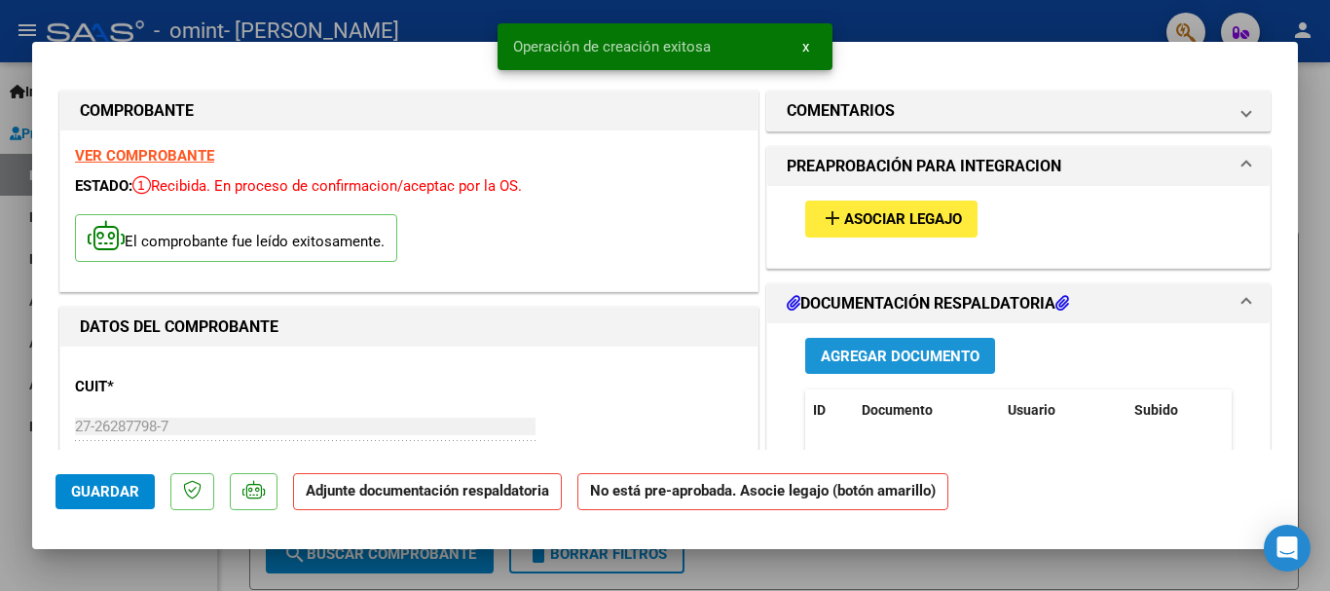
click at [891, 352] on span "Agregar Documento" at bounding box center [900, 356] width 159 height 18
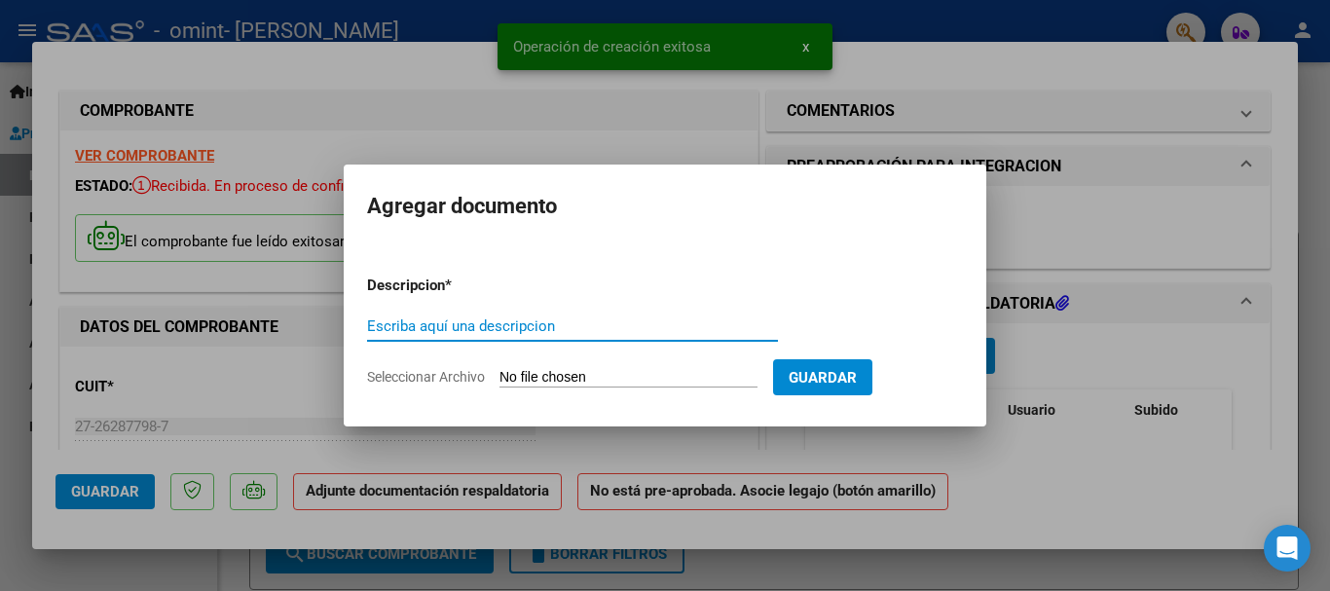
click at [663, 336] on div "Escriba aquí una descripcion" at bounding box center [572, 325] width 411 height 29
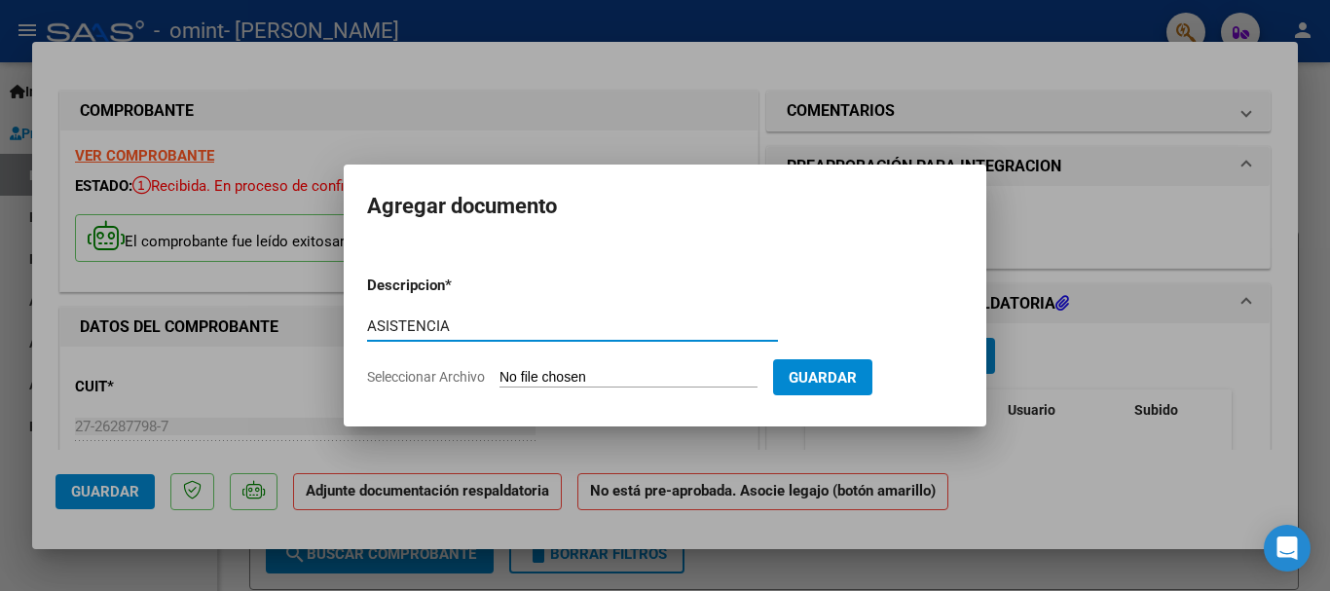
type input "ASISTENCIA"
click at [664, 379] on input "Seleccionar Archivo" at bounding box center [628, 378] width 258 height 18
type input "C:\fakepath\ASISTENCIA MILO GONZALEZ CAROLINA SEPT 25.pdf"
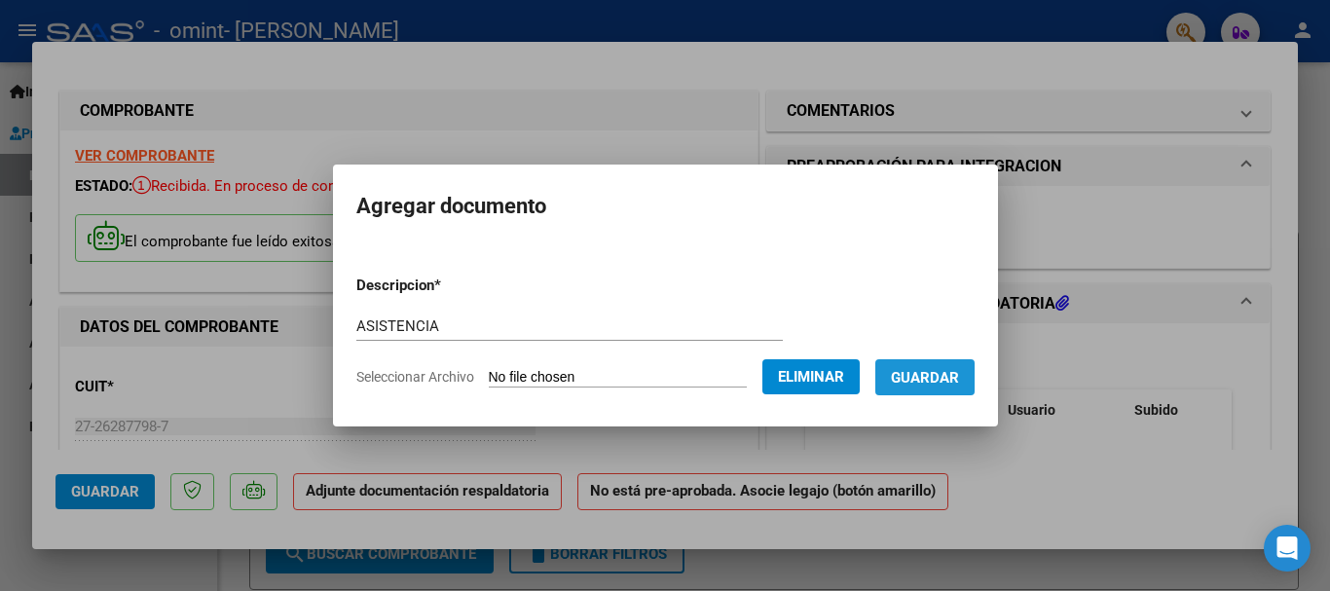
click at [948, 385] on span "Guardar" at bounding box center [925, 378] width 68 height 18
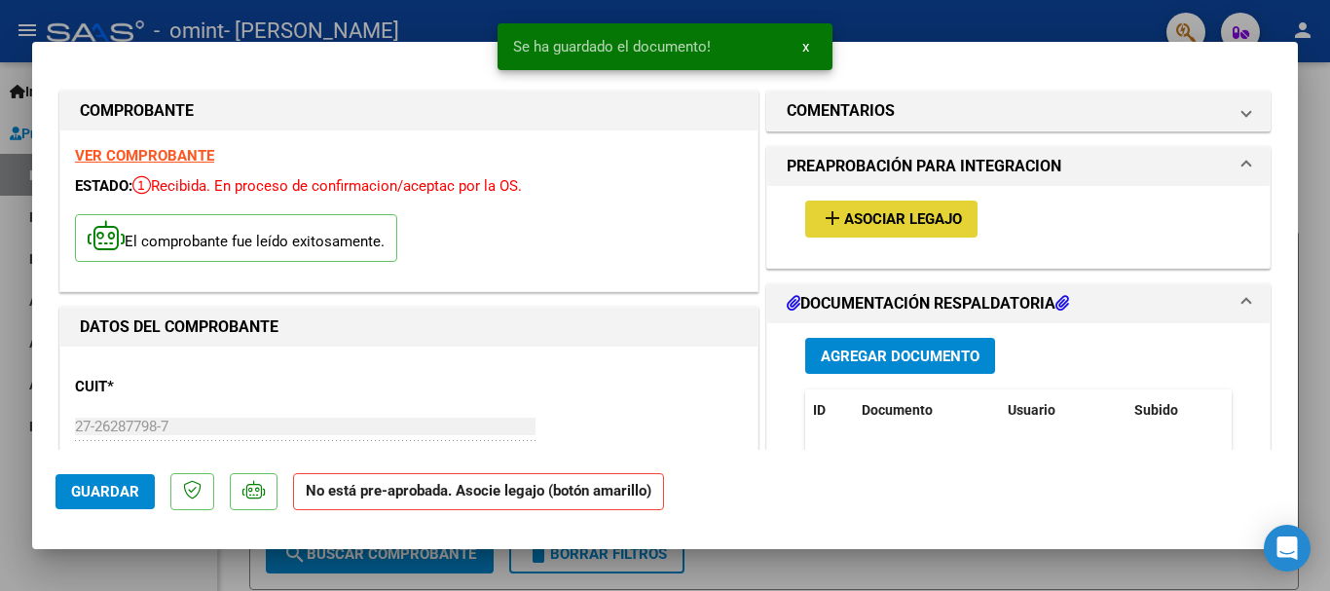
click at [901, 207] on button "add Asociar Legajo" at bounding box center [891, 219] width 172 height 36
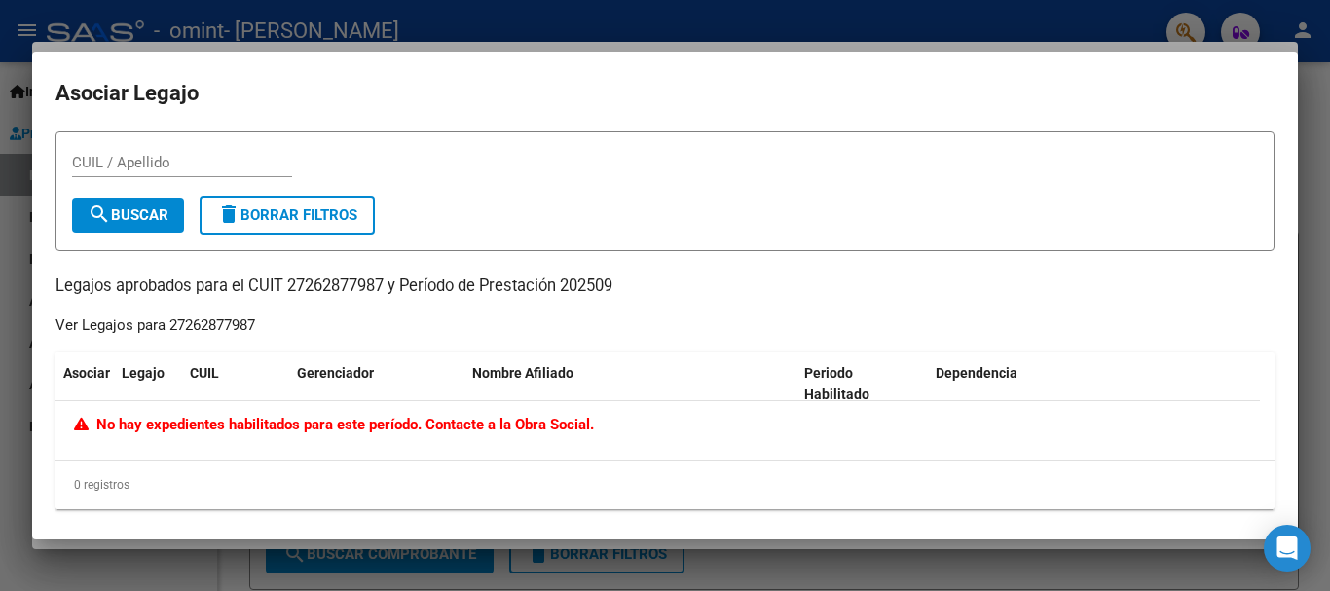
click at [1066, 150] on div "CUIL / Apellido" at bounding box center [665, 172] width 1186 height 48
click at [14, 82] on div at bounding box center [665, 295] width 1330 height 591
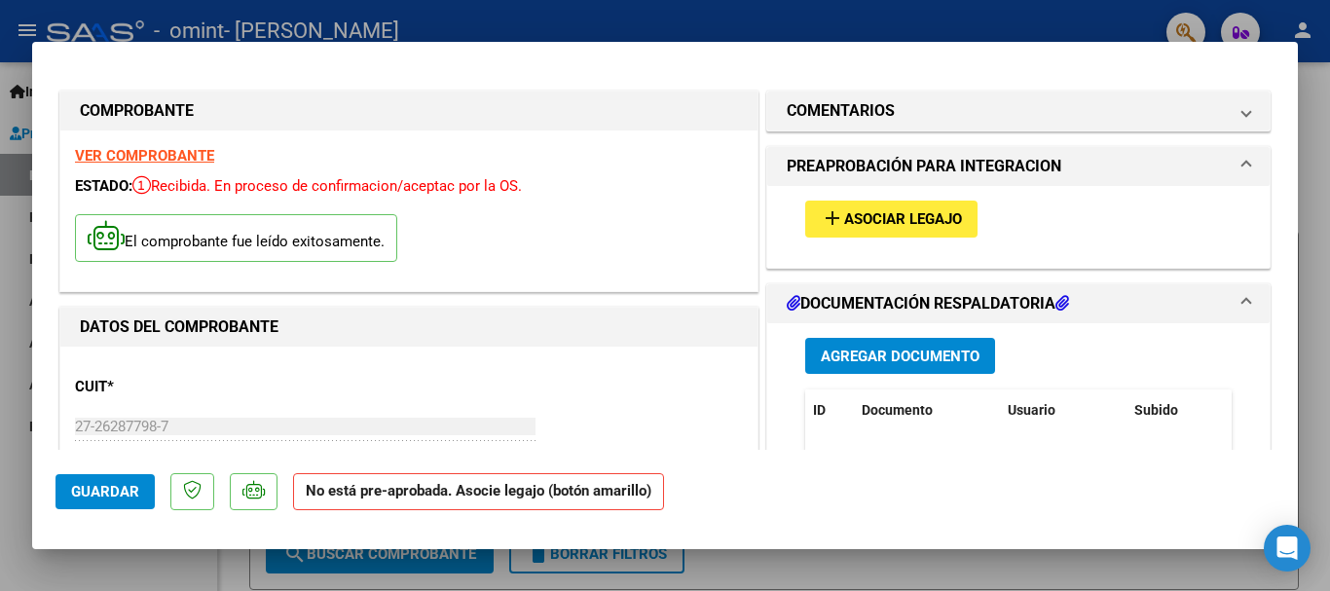
click at [897, 211] on span "Asociar Legajo" at bounding box center [903, 220] width 118 height 18
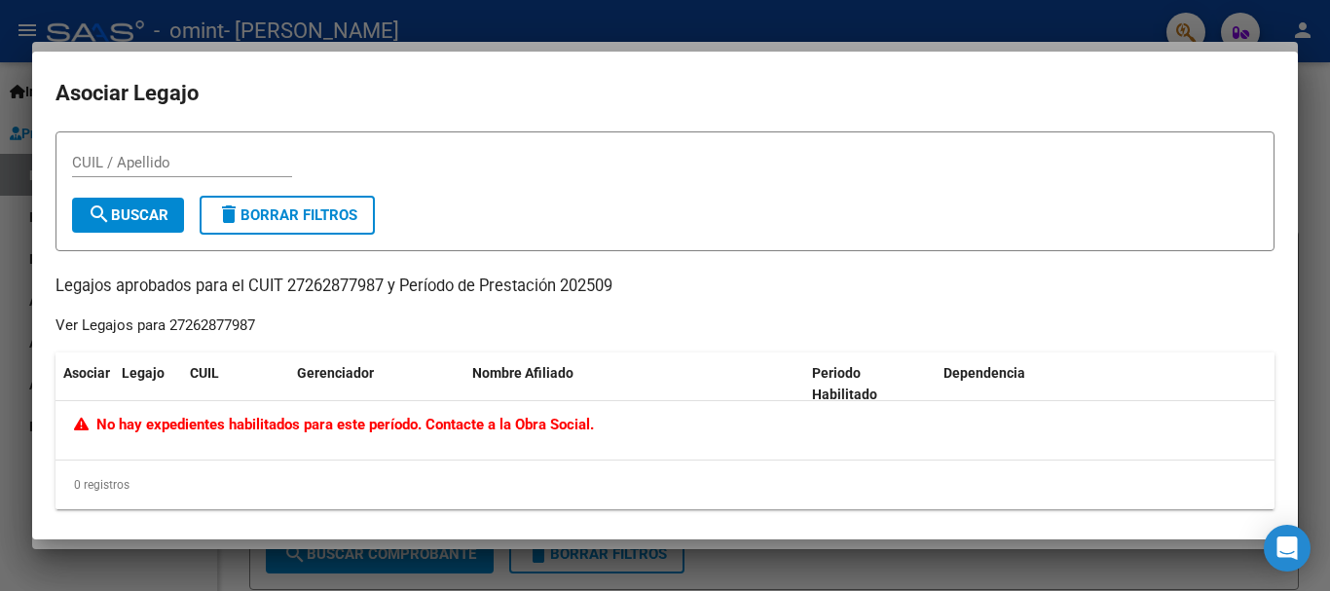
click at [1259, 99] on h2 "Asociar Legajo" at bounding box center [664, 93] width 1219 height 37
click at [1288, 38] on div at bounding box center [665, 295] width 1330 height 591
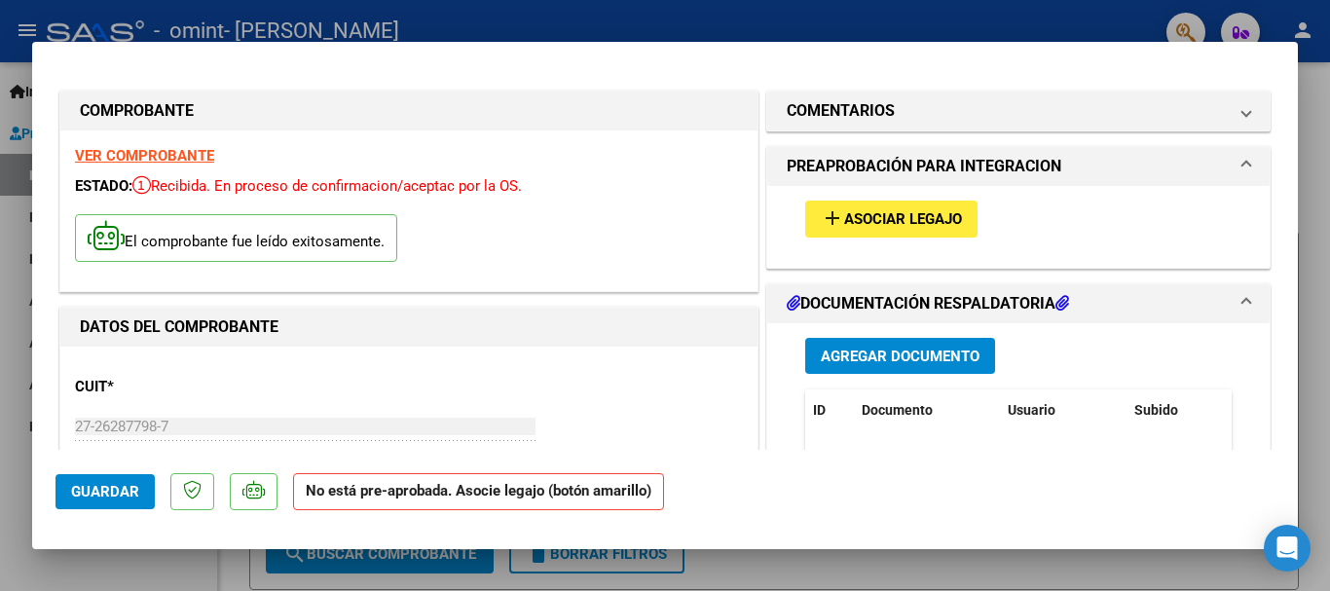
click at [1306, 82] on div at bounding box center [665, 295] width 1330 height 591
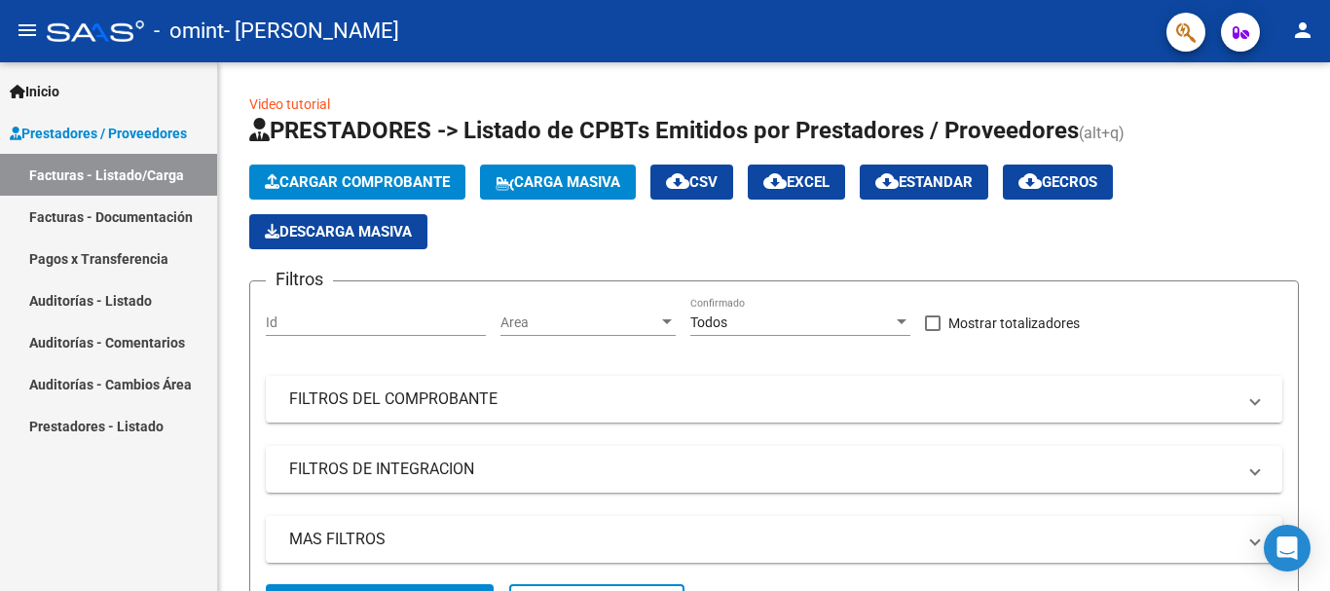
click at [1306, 25] on mat-icon "person" at bounding box center [1302, 29] width 23 height 23
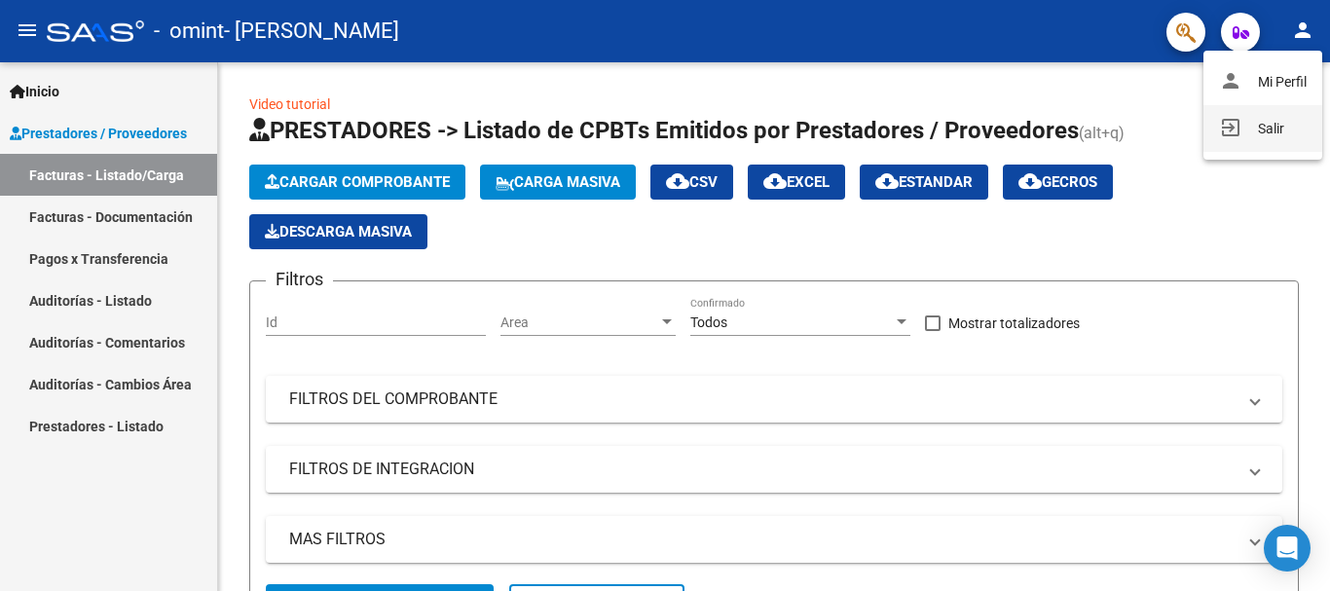
click at [1239, 125] on button "exit_to_app Salir" at bounding box center [1262, 128] width 119 height 47
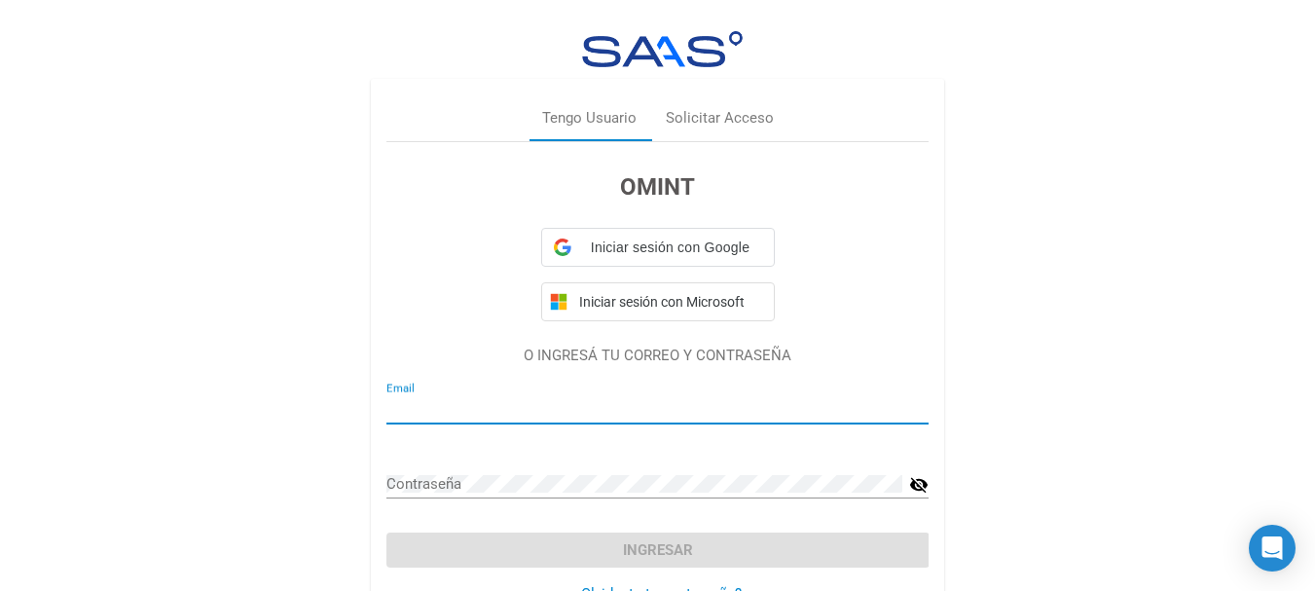
type input "caro1511.acc@gmail.com"
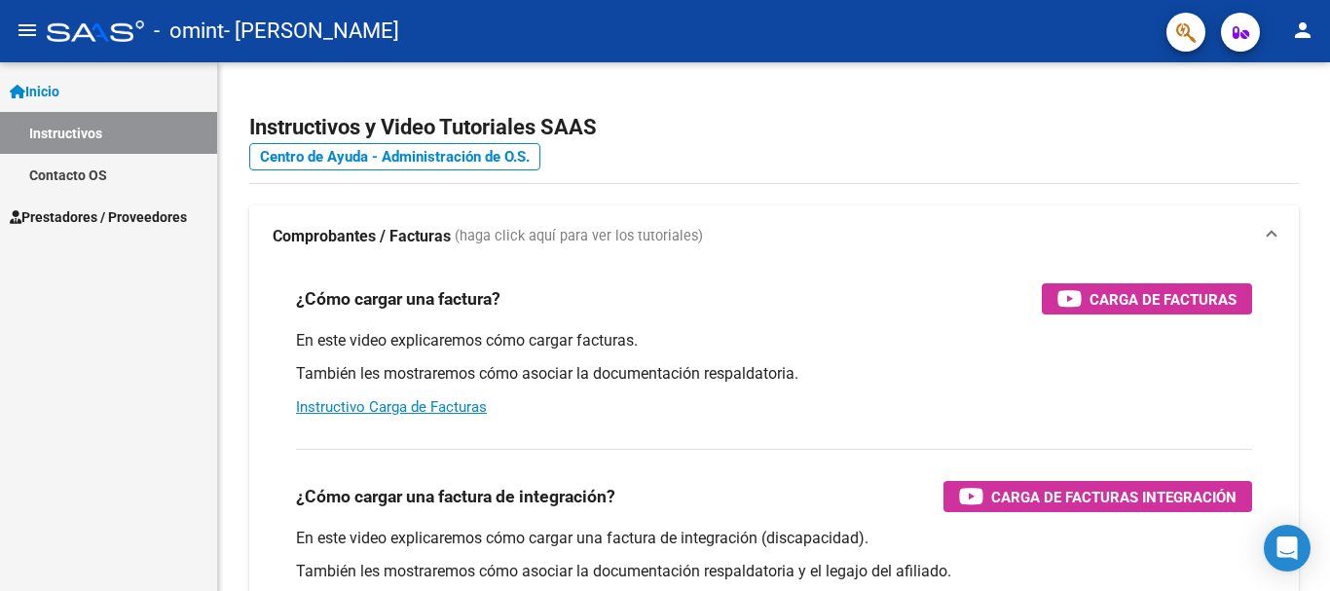
click at [109, 219] on span "Prestadores / Proveedores" at bounding box center [98, 216] width 177 height 21
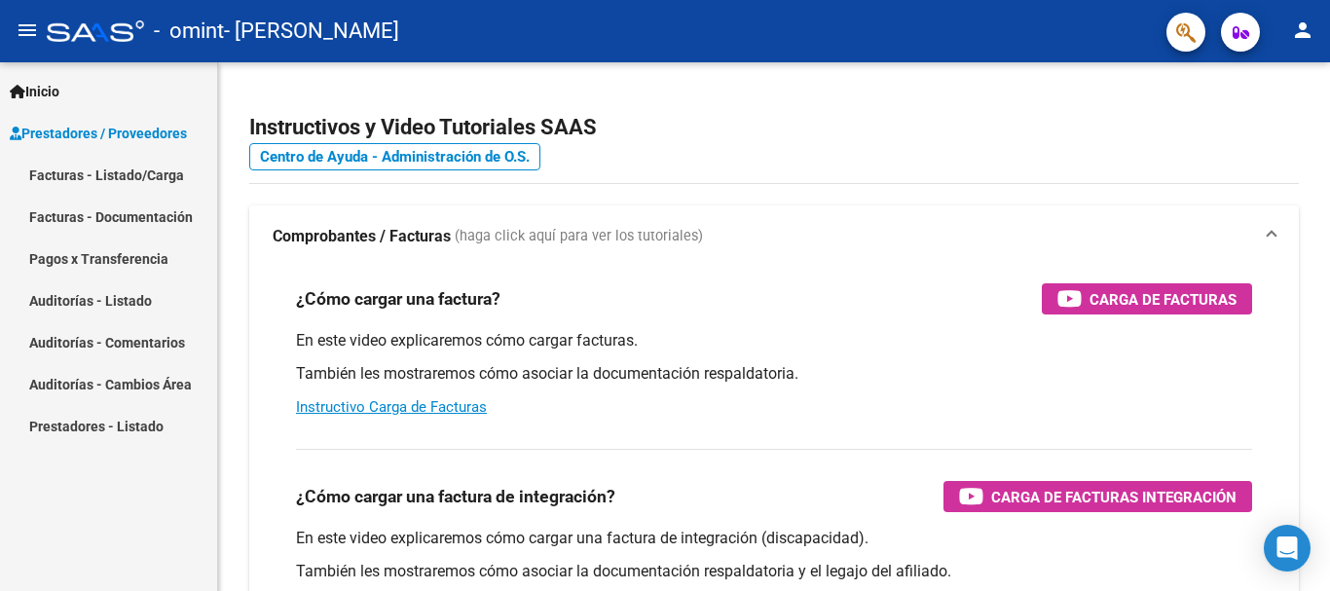
click at [165, 176] on link "Facturas - Listado/Carga" at bounding box center [108, 175] width 217 height 42
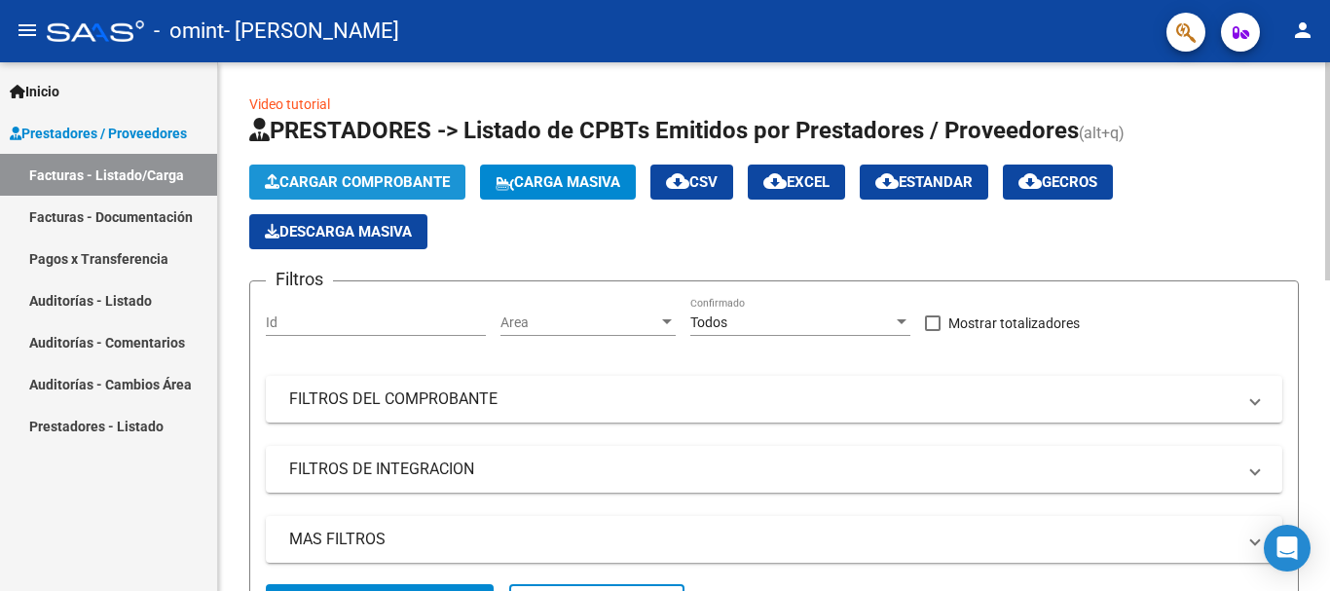
click at [433, 173] on span "Cargar Comprobante" at bounding box center [357, 182] width 185 height 18
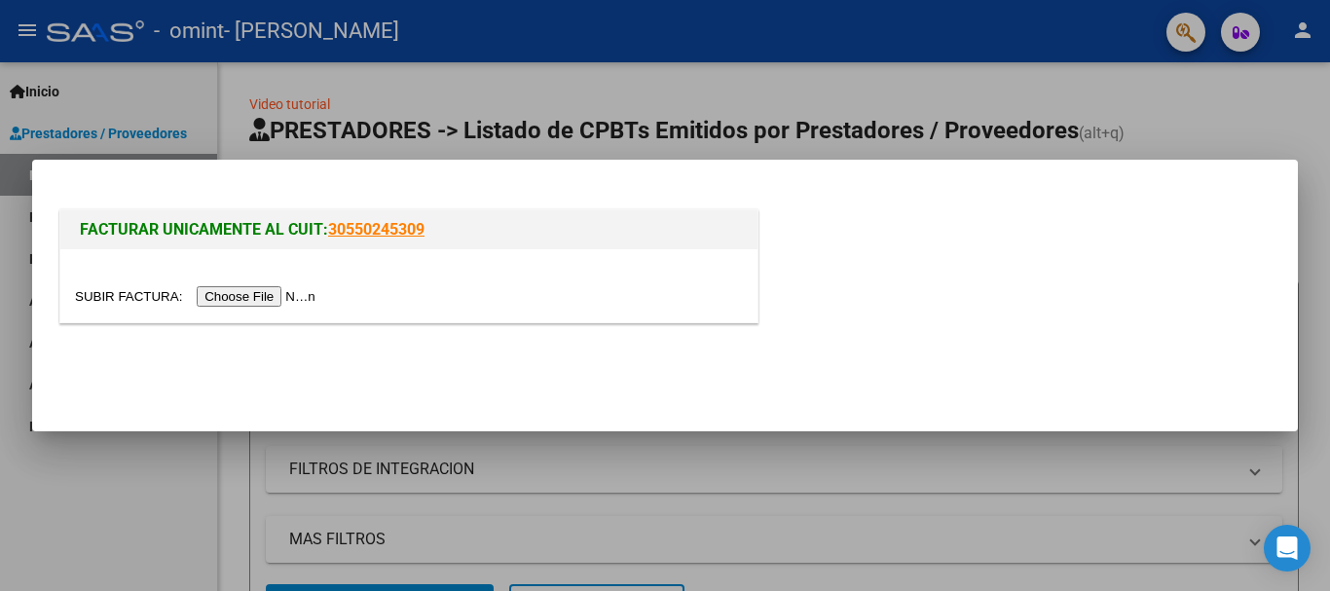
click at [277, 301] on input "file" at bounding box center [198, 296] width 246 height 20
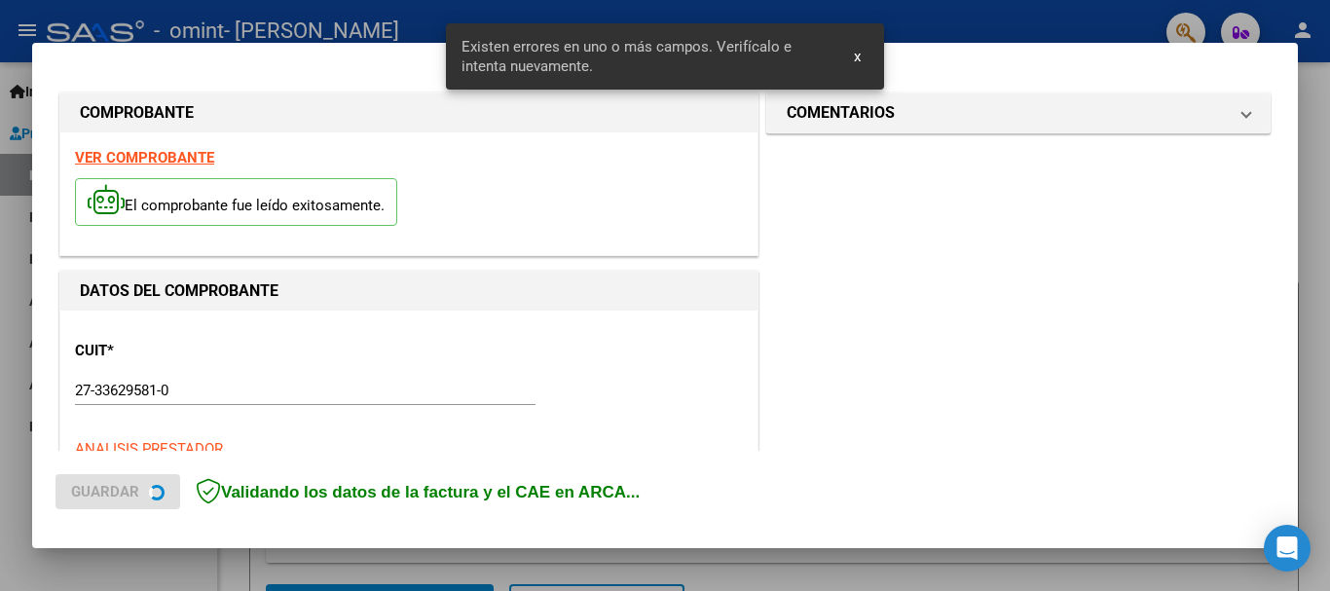
scroll to position [486, 0]
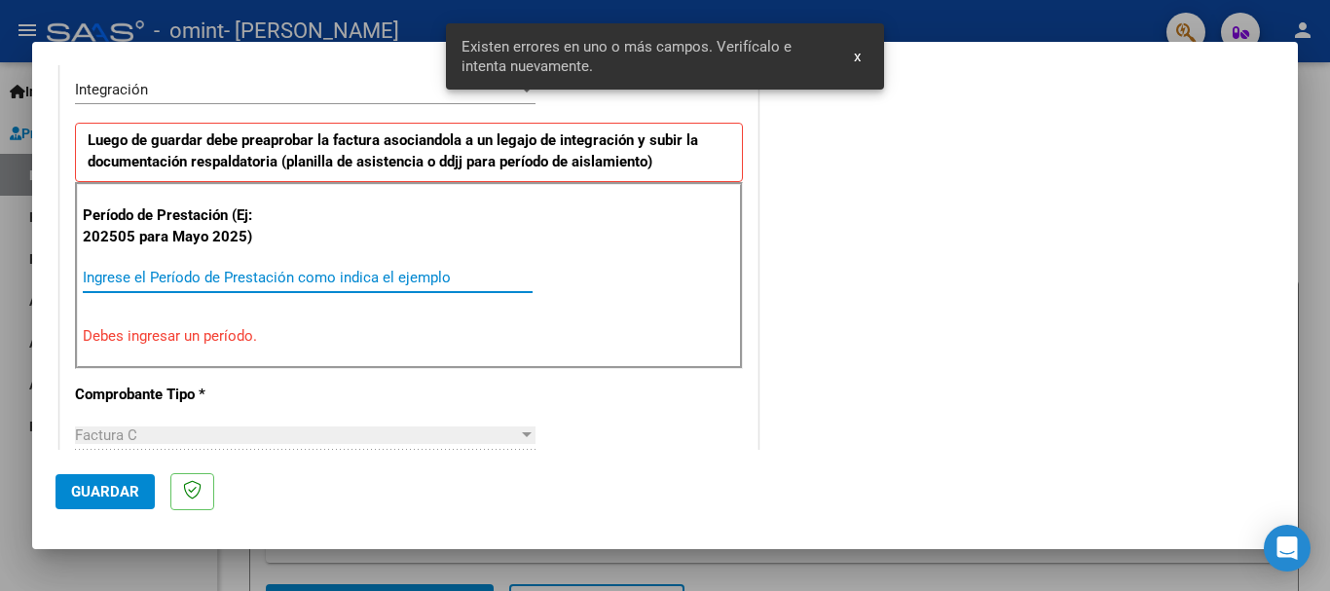
click at [300, 280] on input "Ingrese el Período de Prestación como indica el ejemplo" at bounding box center [308, 278] width 450 height 18
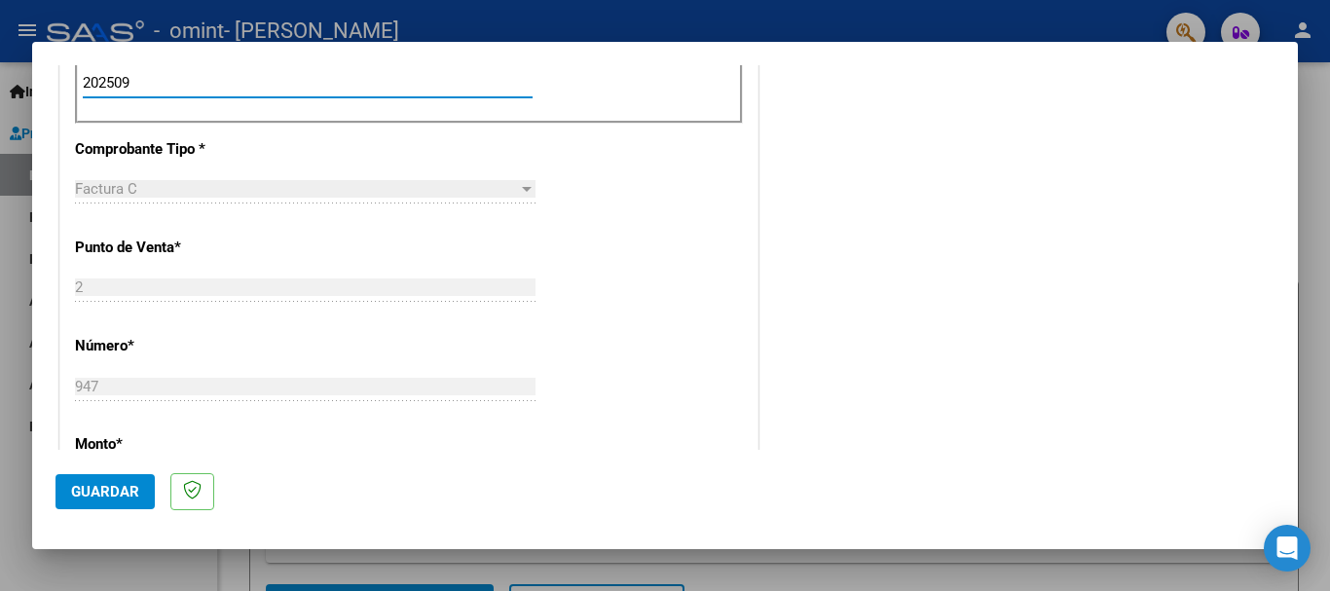
scroll to position [1167, 0]
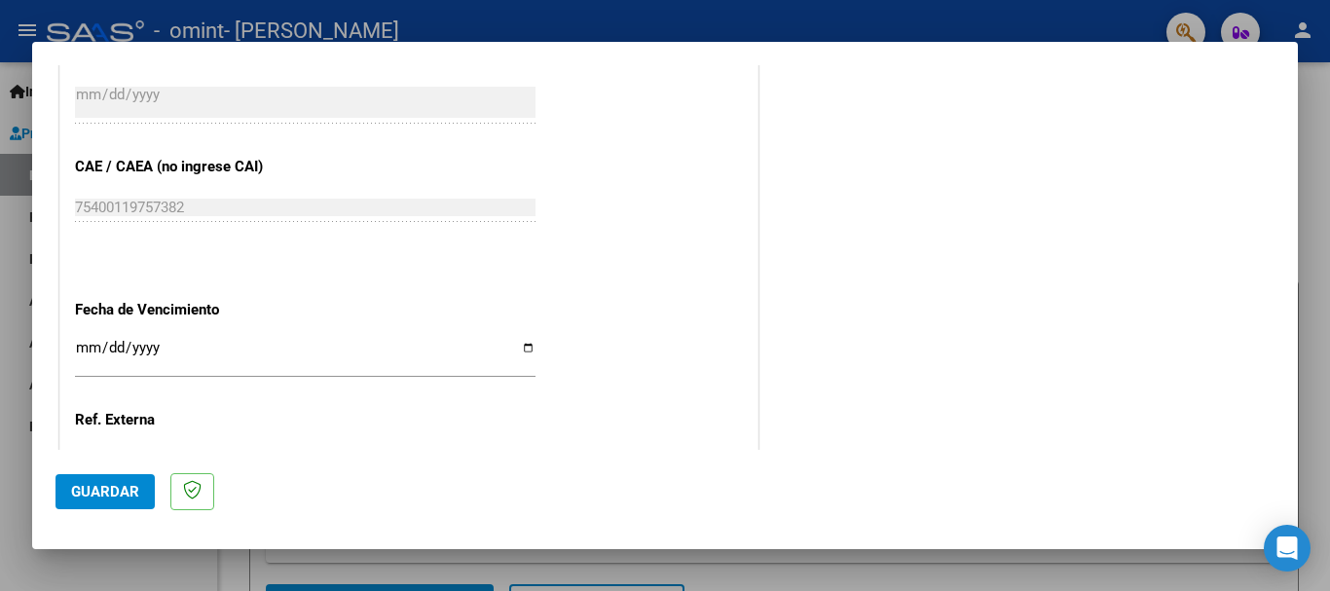
type input "202509"
click at [521, 346] on input "Ingresar la fecha" at bounding box center [305, 355] width 460 height 31
type input "[DATE]"
click at [128, 485] on span "Guardar" at bounding box center [105, 492] width 68 height 18
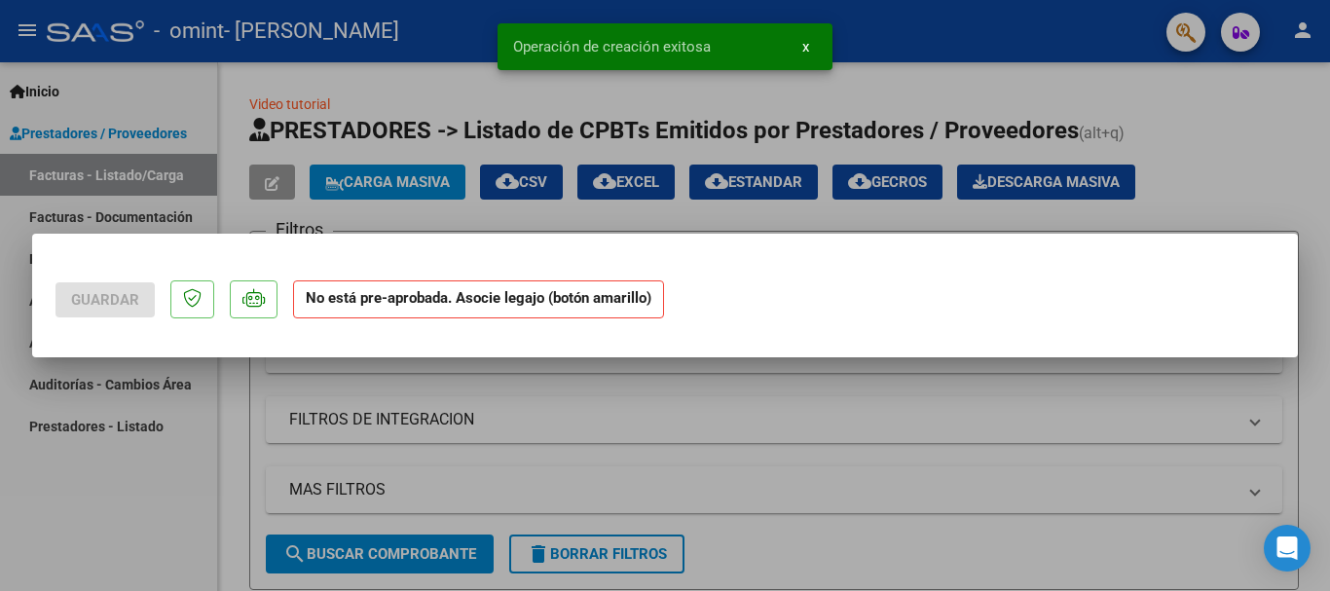
scroll to position [0, 0]
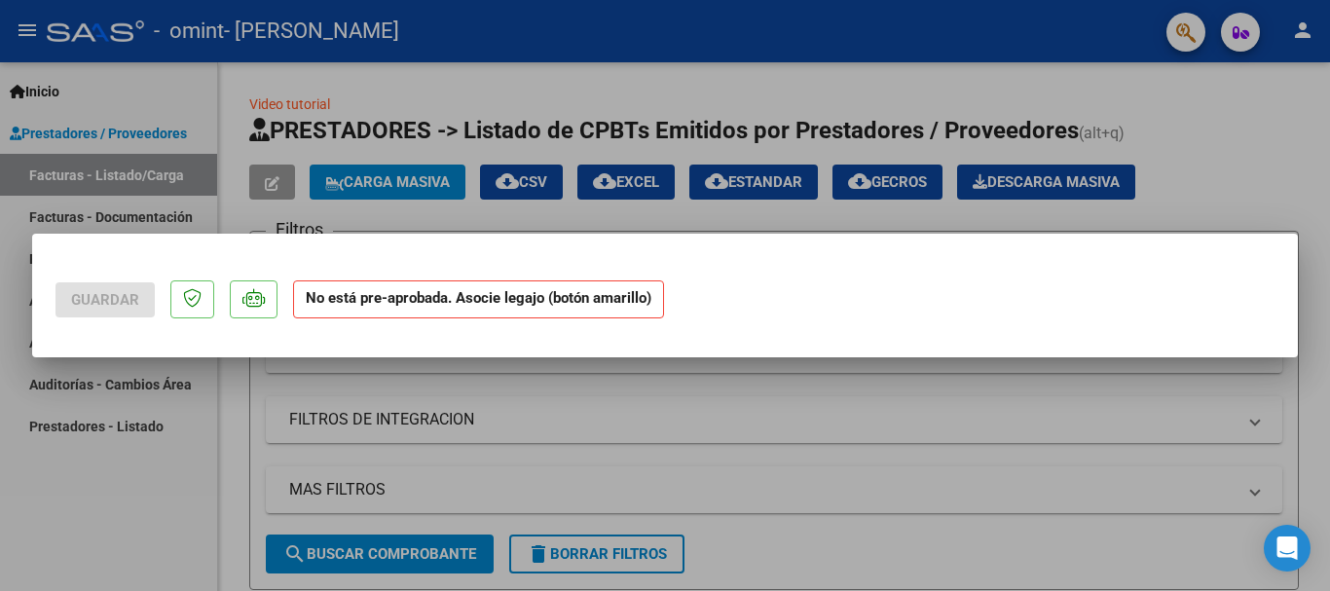
click at [270, 304] on p at bounding box center [254, 299] width 48 height 38
click at [668, 515] on div at bounding box center [665, 295] width 1330 height 591
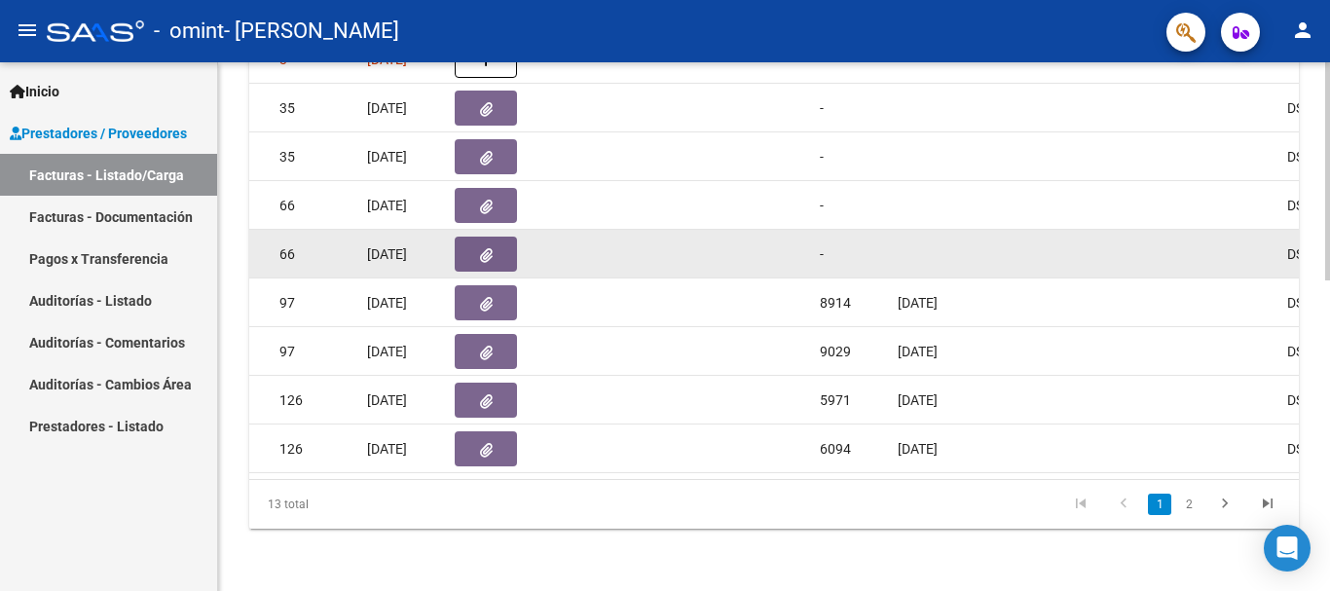
scroll to position [561, 0]
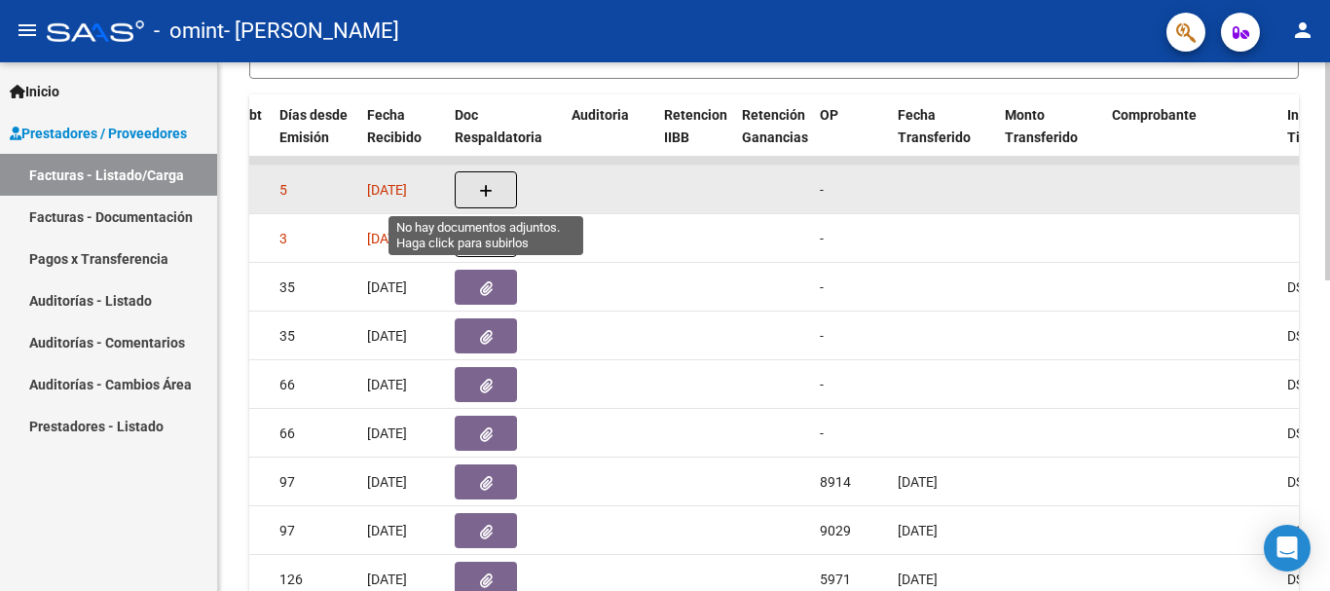
click at [485, 194] on icon "button" at bounding box center [486, 191] width 14 height 15
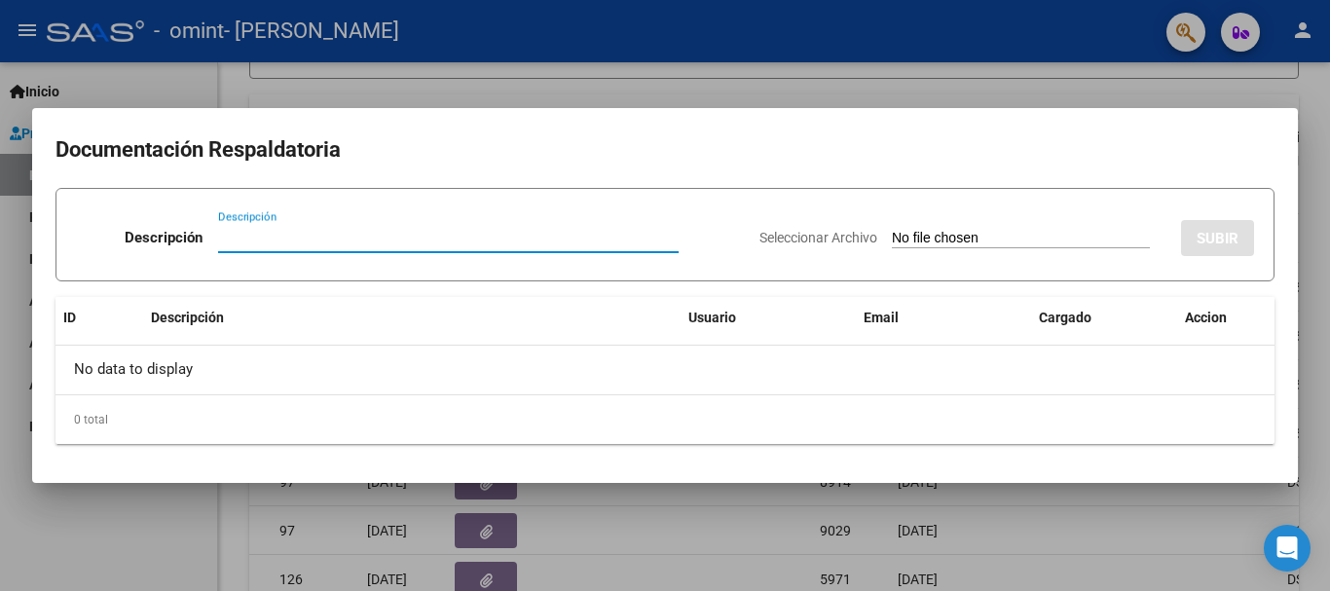
click at [459, 247] on div "Descripción" at bounding box center [448, 237] width 460 height 29
type input "ASISTENCIAA"
click at [1002, 235] on input "Seleccionar Archivo" at bounding box center [1021, 239] width 258 height 18
type input "C:\fakepath\ASISTENCIA MILO GONZALEZ EUGE SEPT 25.pdf"
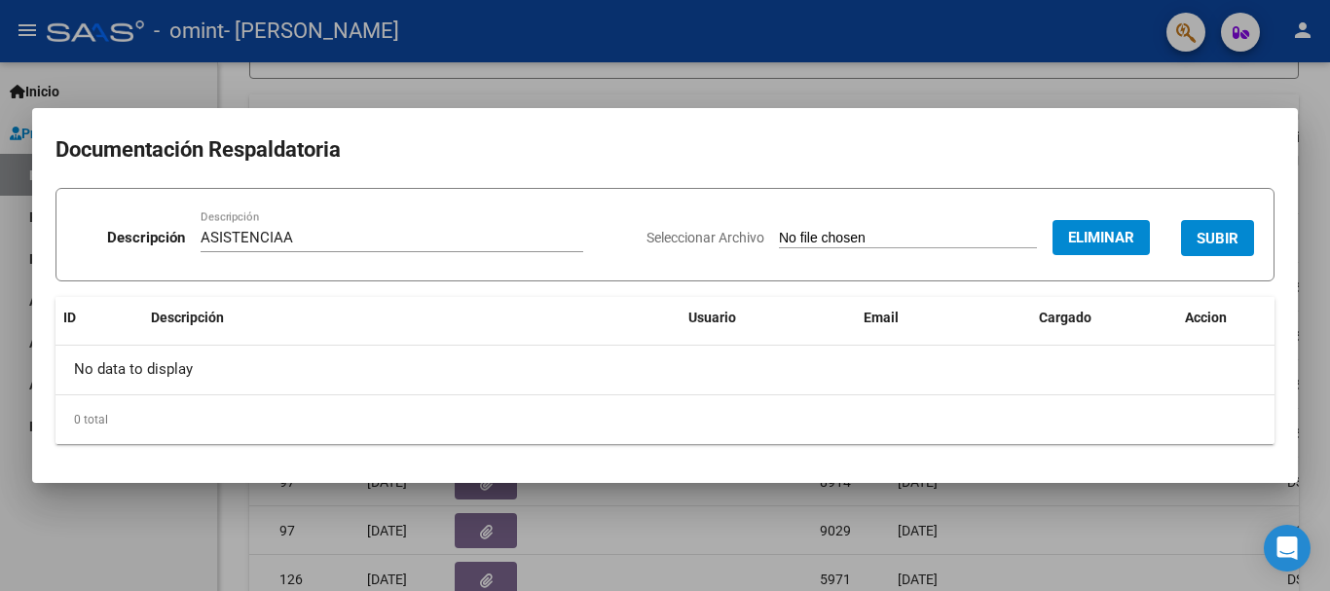
click at [1238, 241] on span "SUBIR" at bounding box center [1217, 239] width 42 height 18
